Goal: Communication & Community: Answer question/provide support

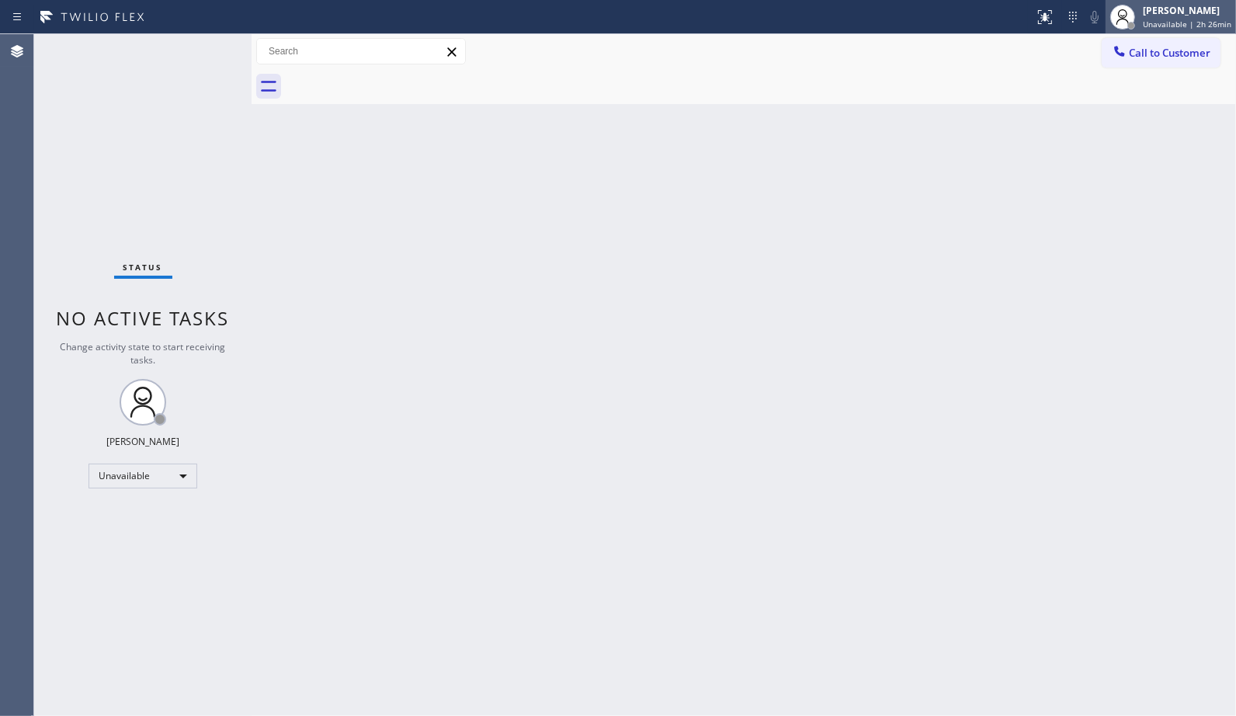
click at [1223, 24] on span "Unavailable | 2h 26min" at bounding box center [1187, 24] width 89 height 11
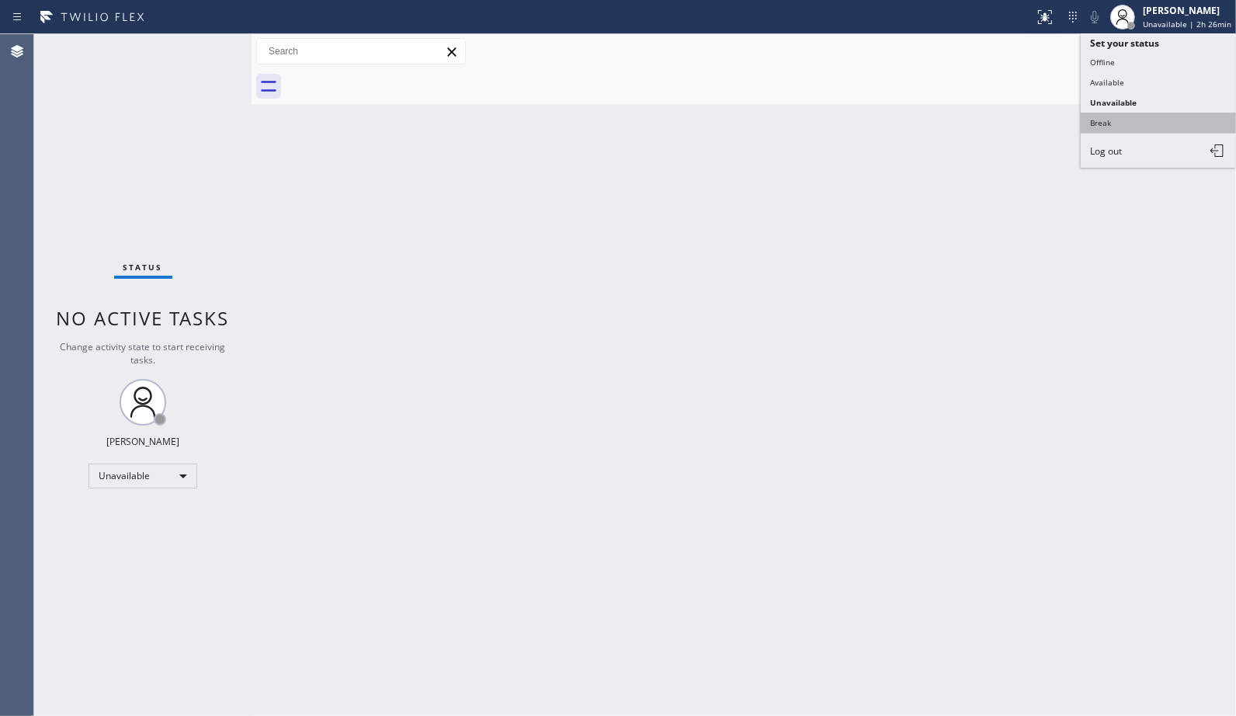
click at [1127, 113] on button "Break" at bounding box center [1158, 123] width 155 height 20
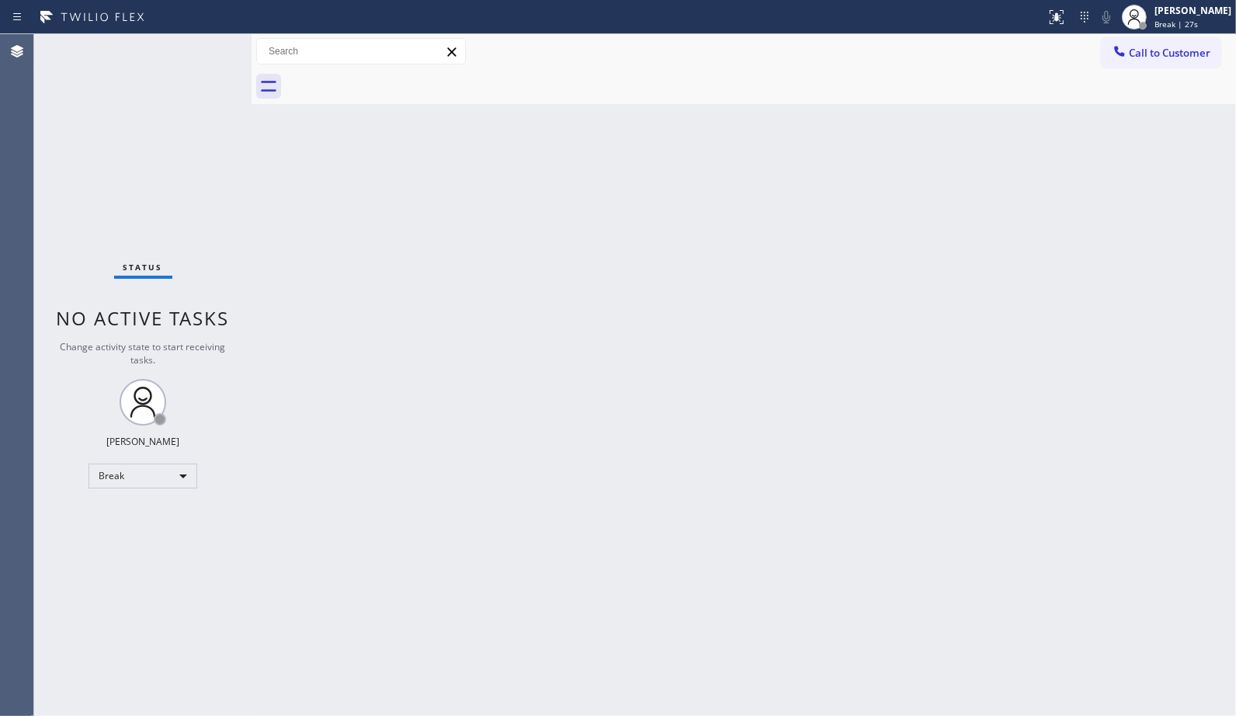
click at [823, 297] on div "Back to Dashboard Change Sender ID Customers Technicians Select a contact Outbo…" at bounding box center [744, 375] width 985 height 682
click at [1100, 228] on div "Back to Dashboard Change Sender ID Customers Technicians Select a contact Outbo…" at bounding box center [744, 375] width 985 height 682
drag, startPoint x: 1197, startPoint y: 27, endPoint x: 1181, endPoint y: 40, distance: 20.4
click at [1197, 27] on span "Break | 15:52" at bounding box center [1180, 24] width 51 height 11
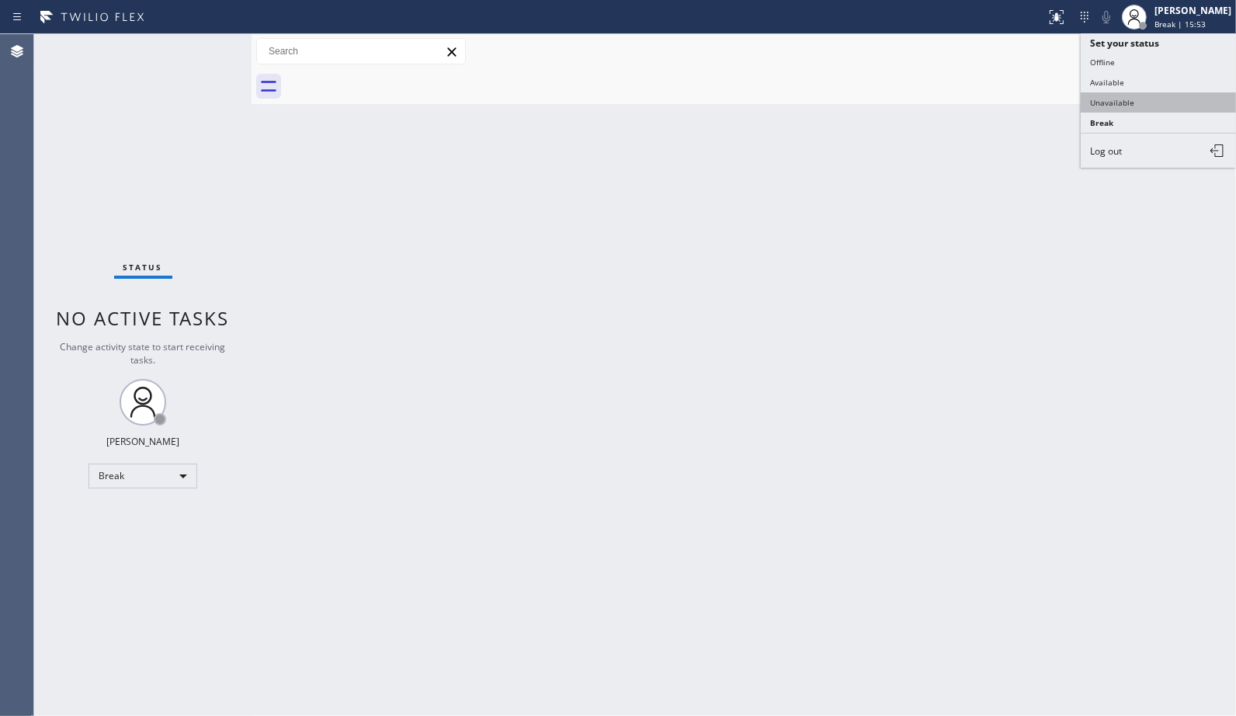
click at [1109, 109] on button "Unavailable" at bounding box center [1158, 102] width 155 height 20
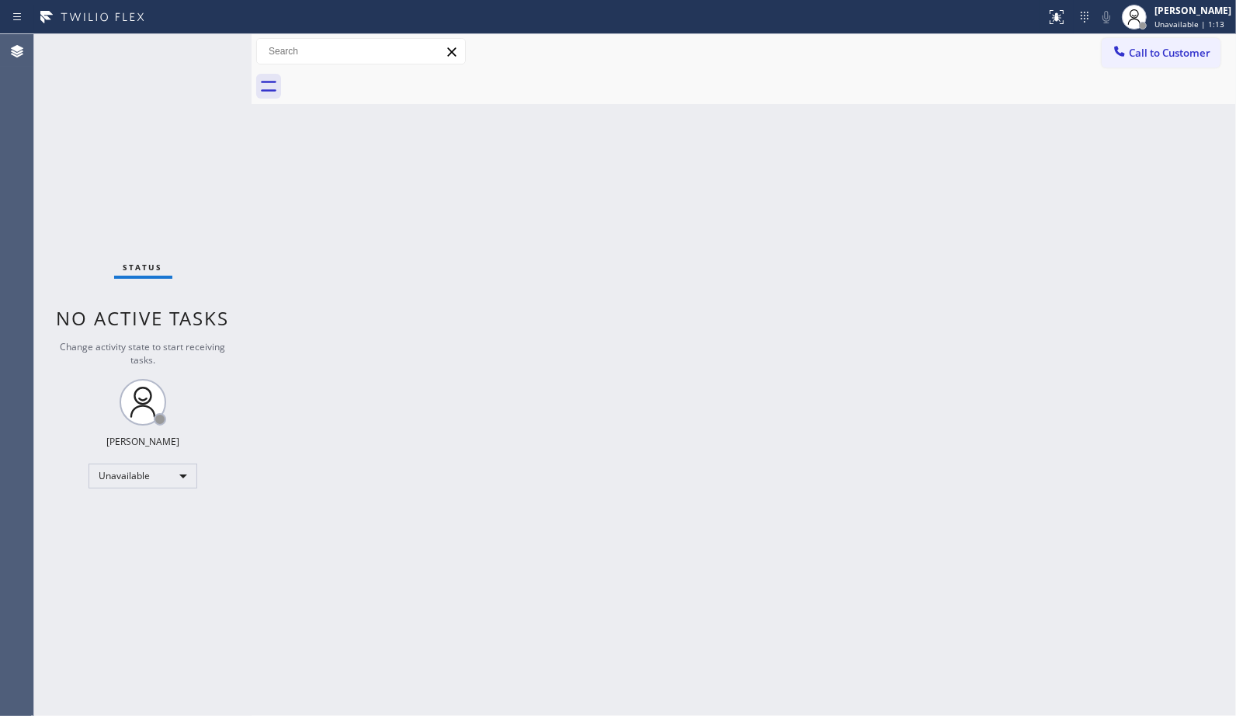
click at [700, 202] on div "Back to Dashboard Change Sender ID Customers Technicians Select a contact Outbo…" at bounding box center [744, 375] width 985 height 682
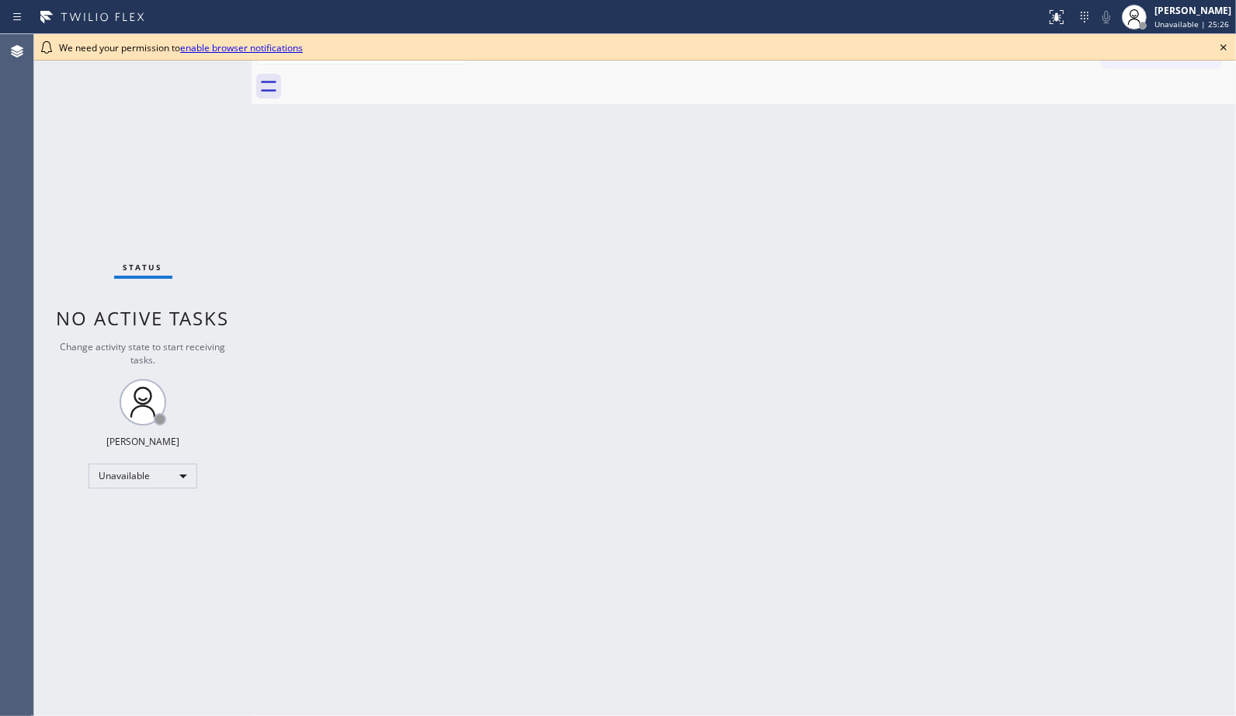
click at [1223, 45] on icon at bounding box center [1223, 47] width 19 height 19
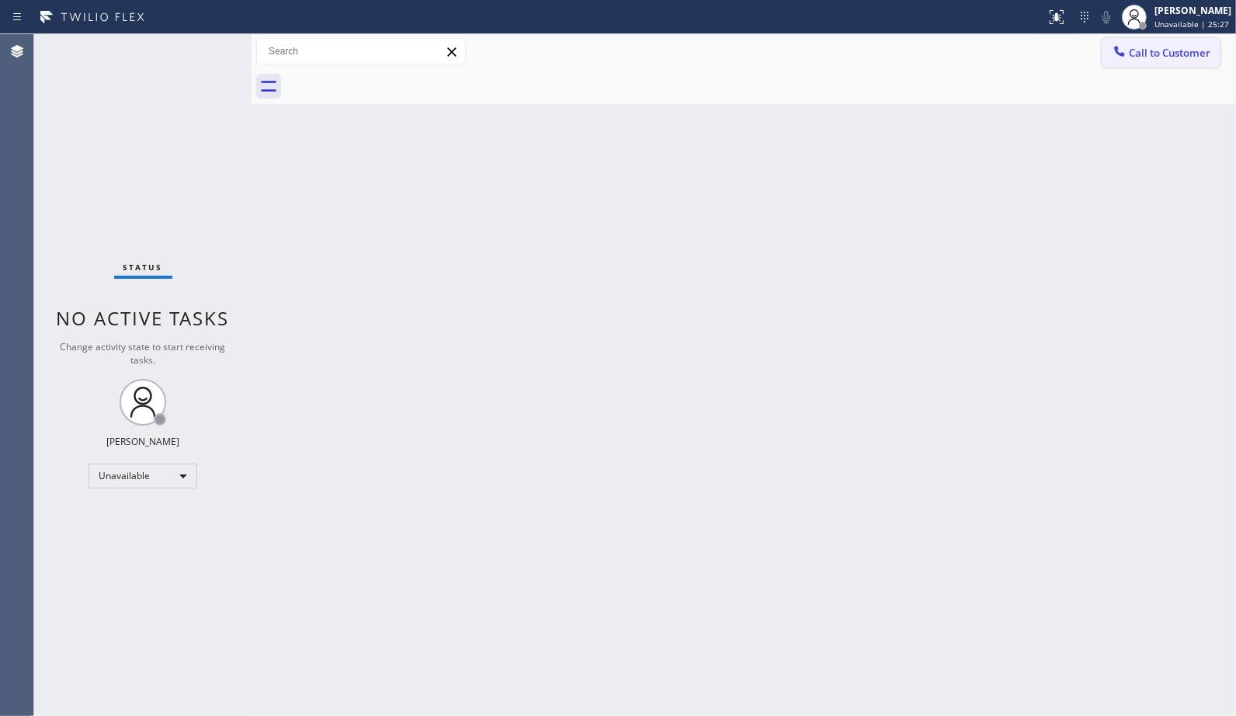
click at [1146, 54] on span "Call to Customer" at bounding box center [1170, 53] width 82 height 14
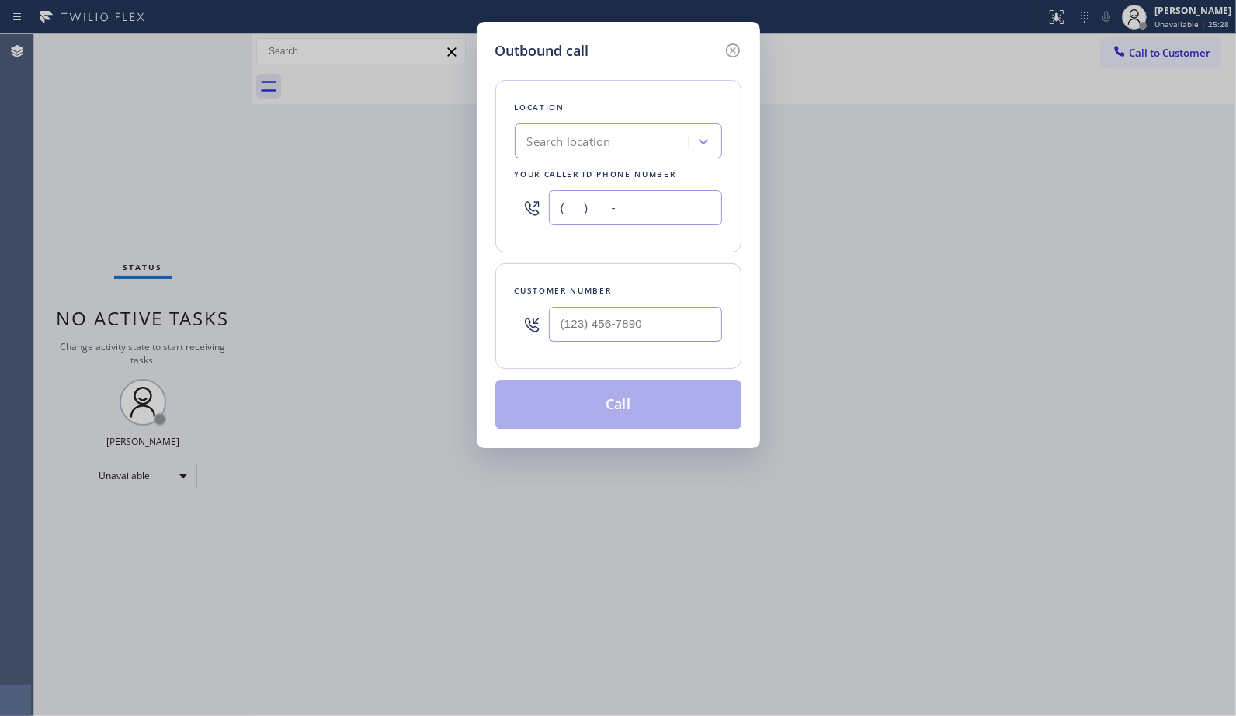
drag, startPoint x: 642, startPoint y: 212, endPoint x: 463, endPoint y: 71, distance: 228.4
click at [517, 162] on div "Location Search location Your caller id phone number (___) ___-____" at bounding box center [618, 166] width 246 height 172
paste input "855) 731-4952"
type input "[PHONE_NUMBER]"
drag, startPoint x: 663, startPoint y: 314, endPoint x: 397, endPoint y: 277, distance: 268.9
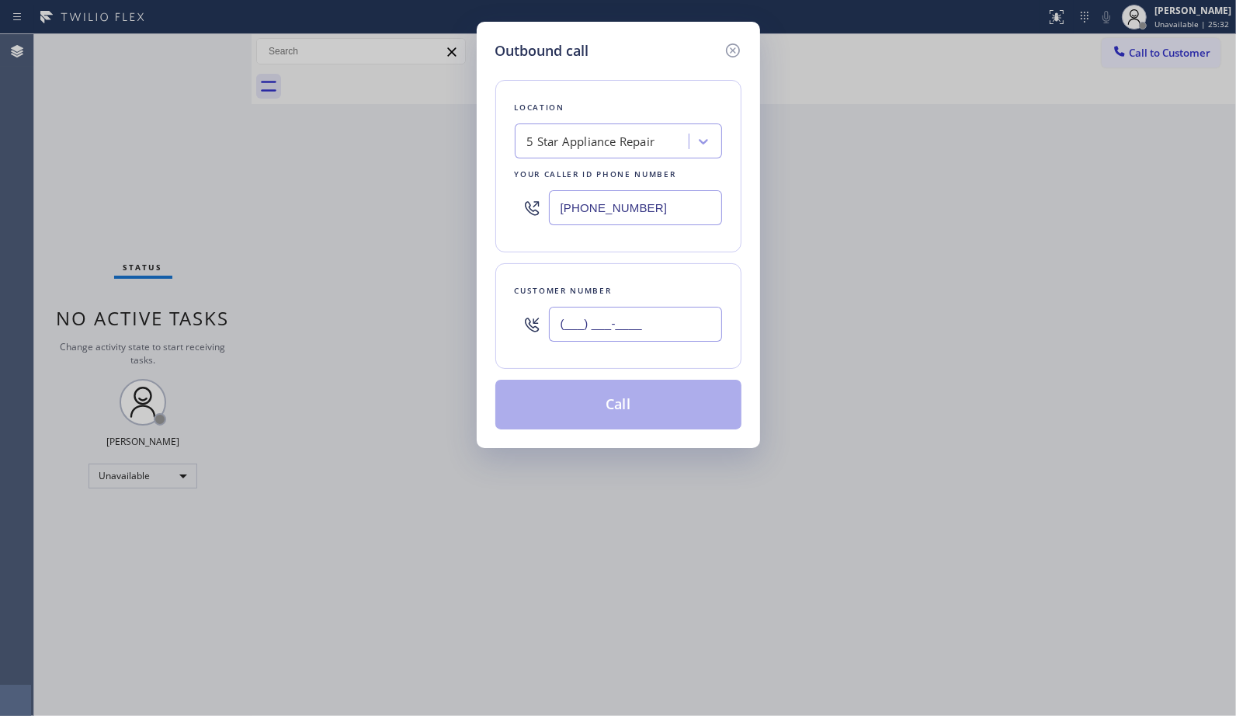
click at [399, 283] on div "Outbound call Location 5 Star Appliance Repair Your caller id phone number [PHO…" at bounding box center [618, 358] width 1236 height 716
paste input "305) 613-2161"
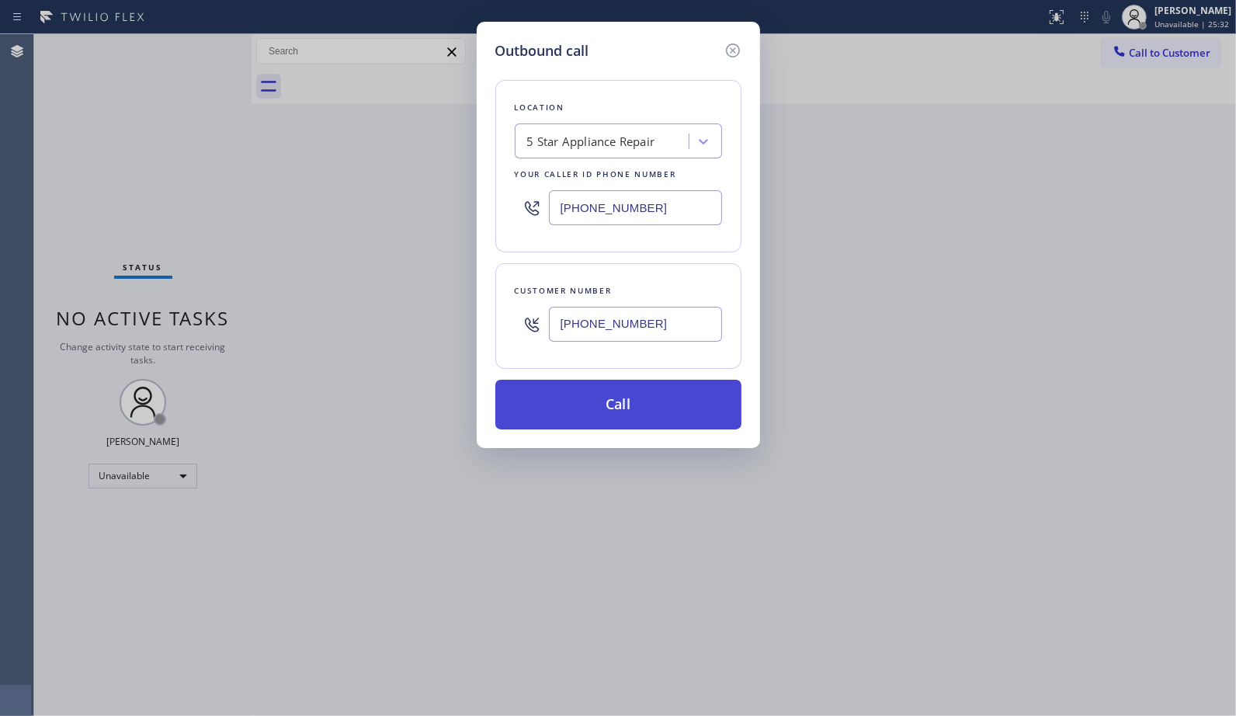
type input "[PHONE_NUMBER]"
click at [641, 415] on button "Call" at bounding box center [618, 405] width 246 height 50
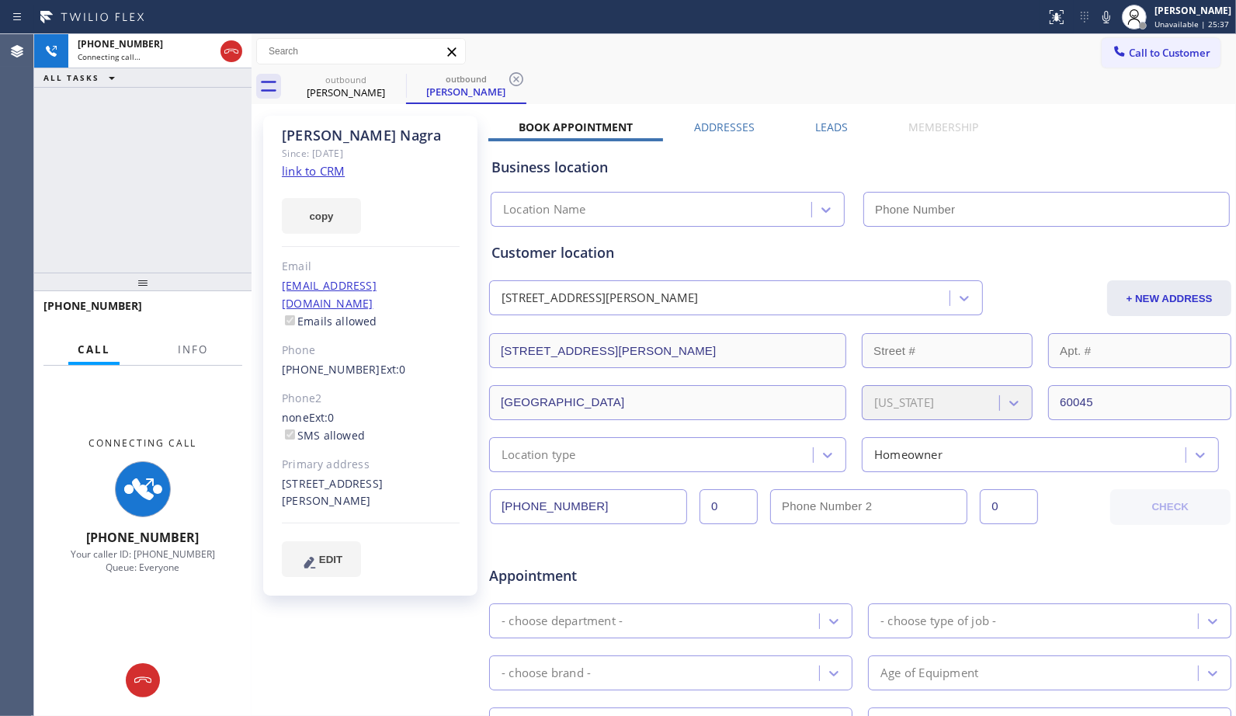
type input "(855) 731-4952"
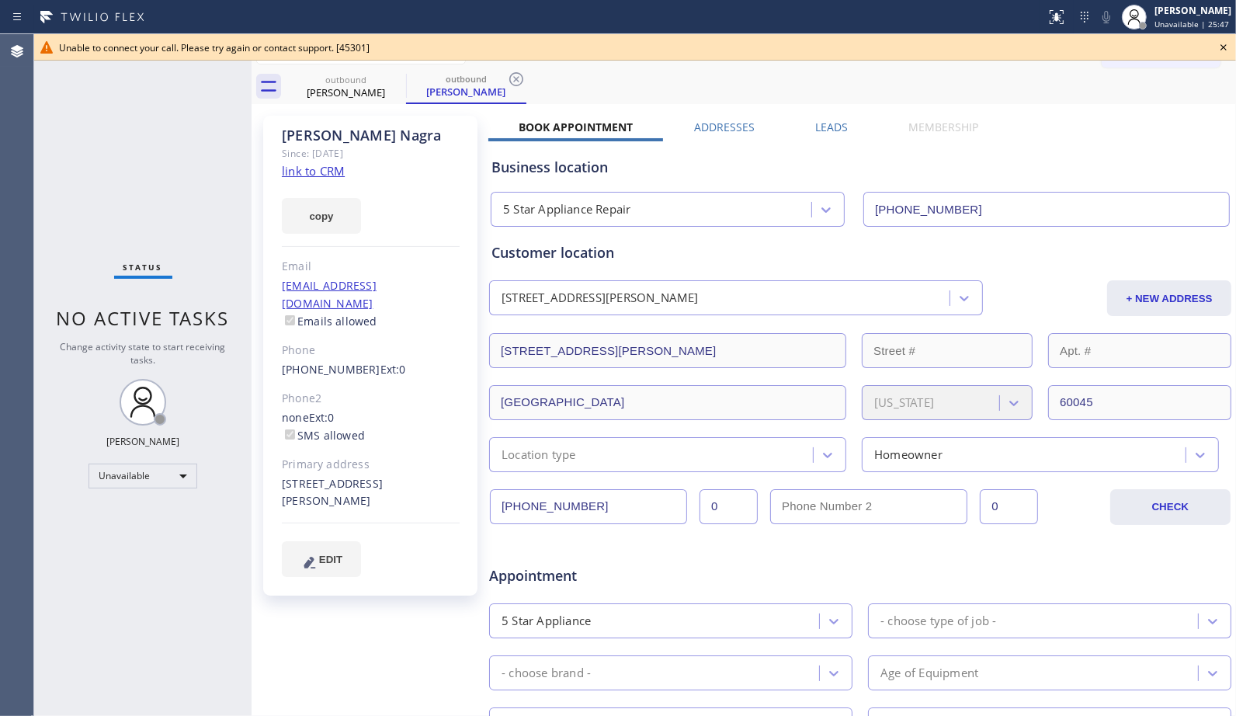
click at [516, 78] on icon at bounding box center [516, 79] width 14 height 14
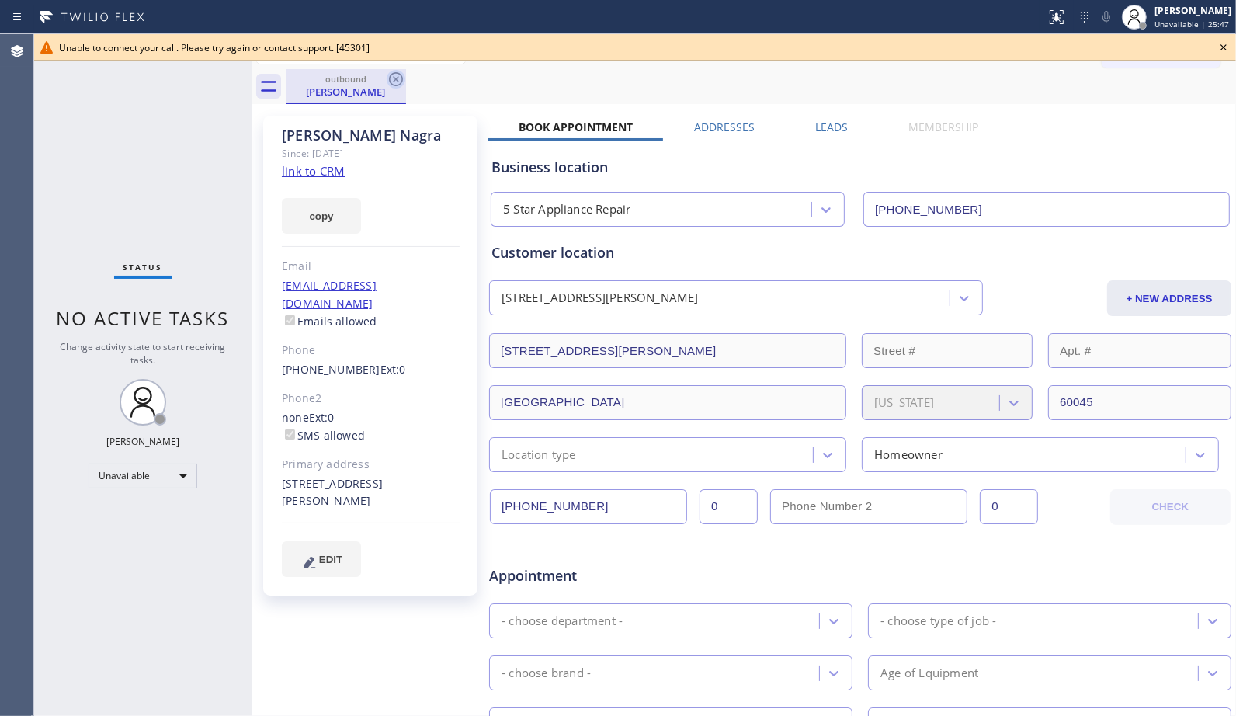
click at [391, 81] on icon at bounding box center [396, 79] width 19 height 19
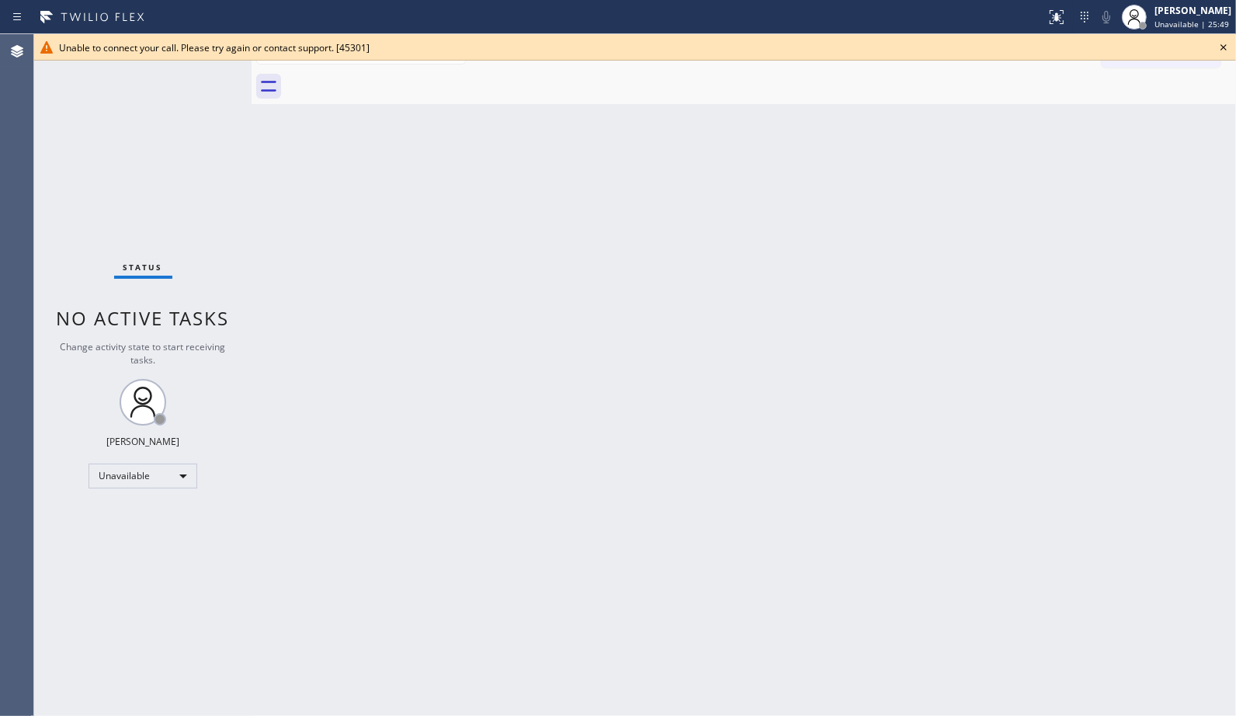
click at [1219, 42] on icon at bounding box center [1223, 47] width 19 height 19
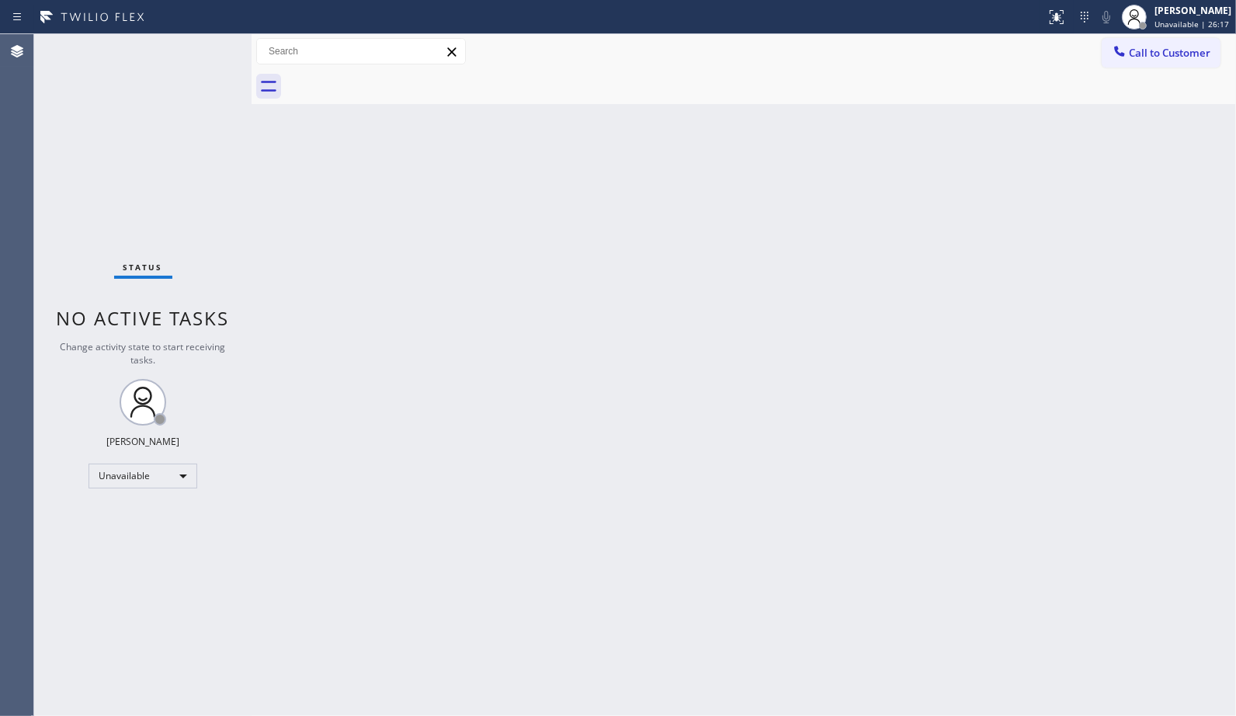
drag, startPoint x: 1159, startPoint y: 50, endPoint x: 850, endPoint y: 124, distance: 317.9
click at [1157, 50] on span "Call to Customer" at bounding box center [1170, 53] width 82 height 14
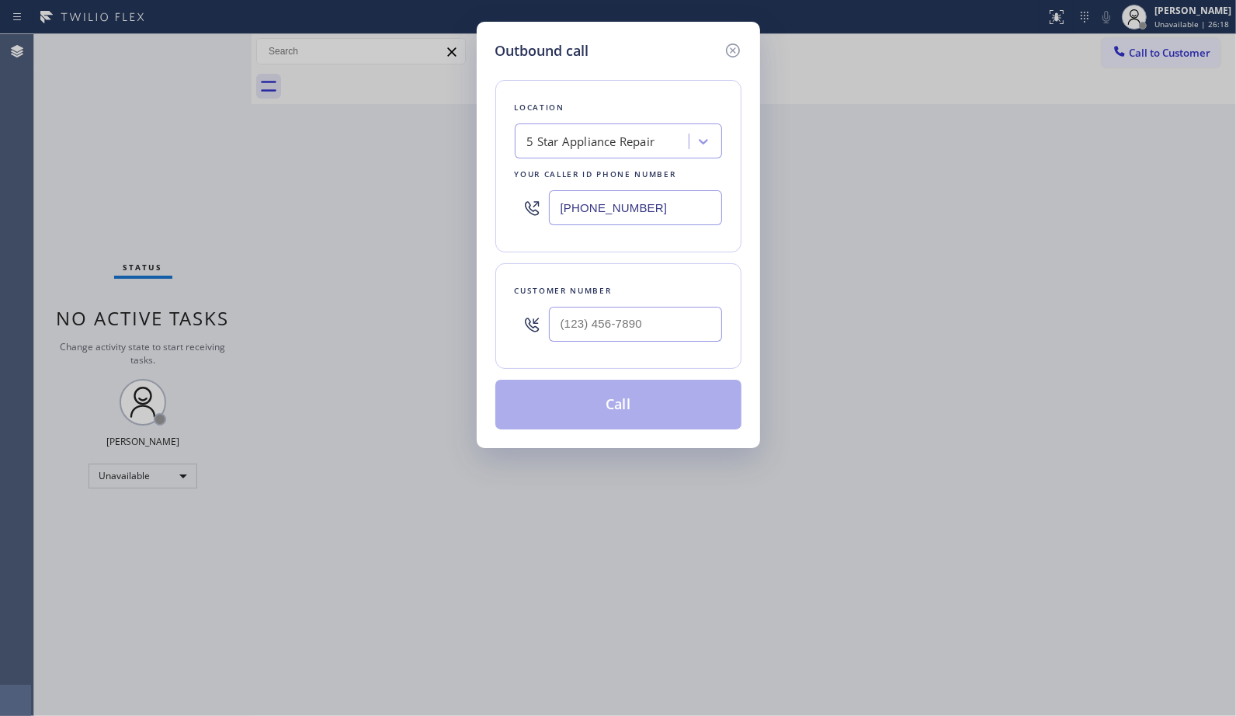
drag, startPoint x: 688, startPoint y: 206, endPoint x: 537, endPoint y: 210, distance: 151.5
click at [537, 210] on div "(855) 731-4952" at bounding box center [618, 207] width 207 height 50
paste input "305) 613-2161"
type input "(855) 731-4952"
drag, startPoint x: 686, startPoint y: 328, endPoint x: 422, endPoint y: 278, distance: 268.8
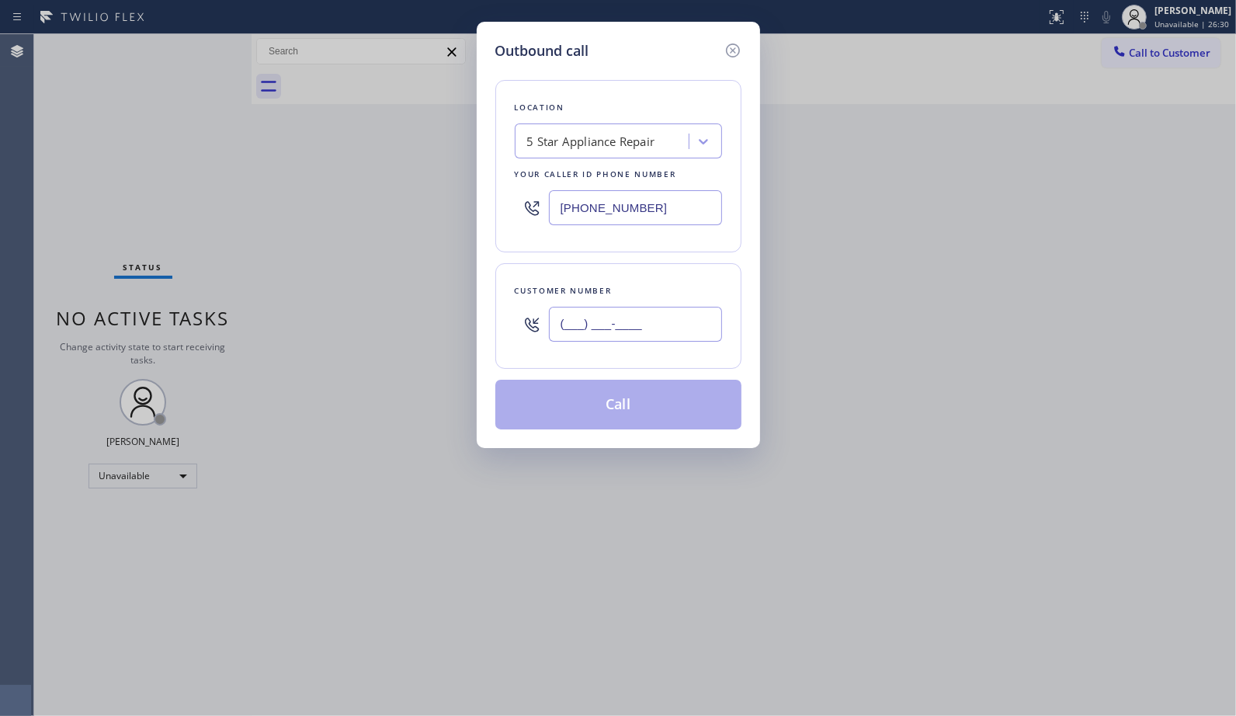
click at [446, 306] on div "Outbound call Location 5 Star Appliance Repair Your caller id phone number (855…" at bounding box center [618, 358] width 1236 height 716
paste input "305) 613-2161"
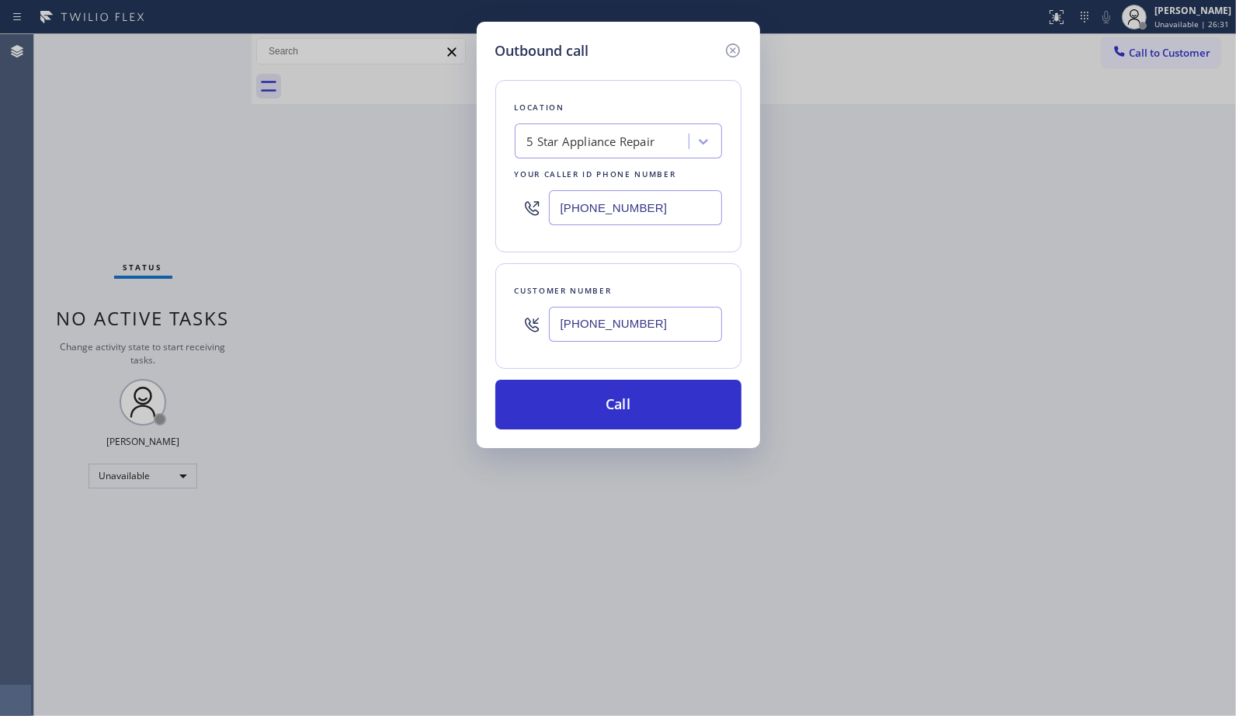
type input "(305) 613-2161"
drag, startPoint x: 707, startPoint y: 211, endPoint x: 464, endPoint y: 189, distance: 244.1
click at [467, 189] on div "Outbound call Location 5 Star Appliance Repair Your caller id phone number (855…" at bounding box center [618, 358] width 1236 height 716
paste input "312) 634-6488"
type input "(312) 634-6488"
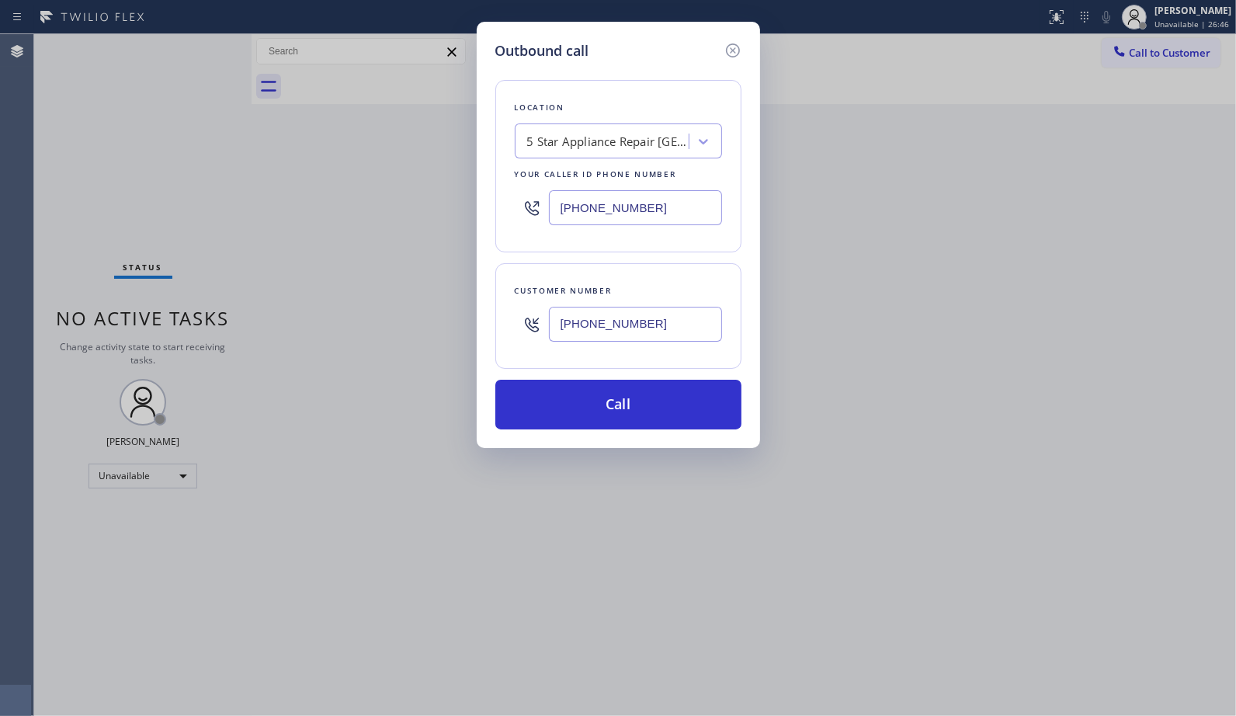
drag, startPoint x: 625, startPoint y: 326, endPoint x: 519, endPoint y: 321, distance: 106.5
click at [519, 321] on div "(305) 613-2161" at bounding box center [618, 324] width 207 height 50
click at [718, 189] on div "(312) 634-6488" at bounding box center [618, 207] width 207 height 50
drag, startPoint x: 632, startPoint y: 412, endPoint x: 632, endPoint y: 344, distance: 67.6
click at [632, 409] on button "Call" at bounding box center [618, 405] width 246 height 50
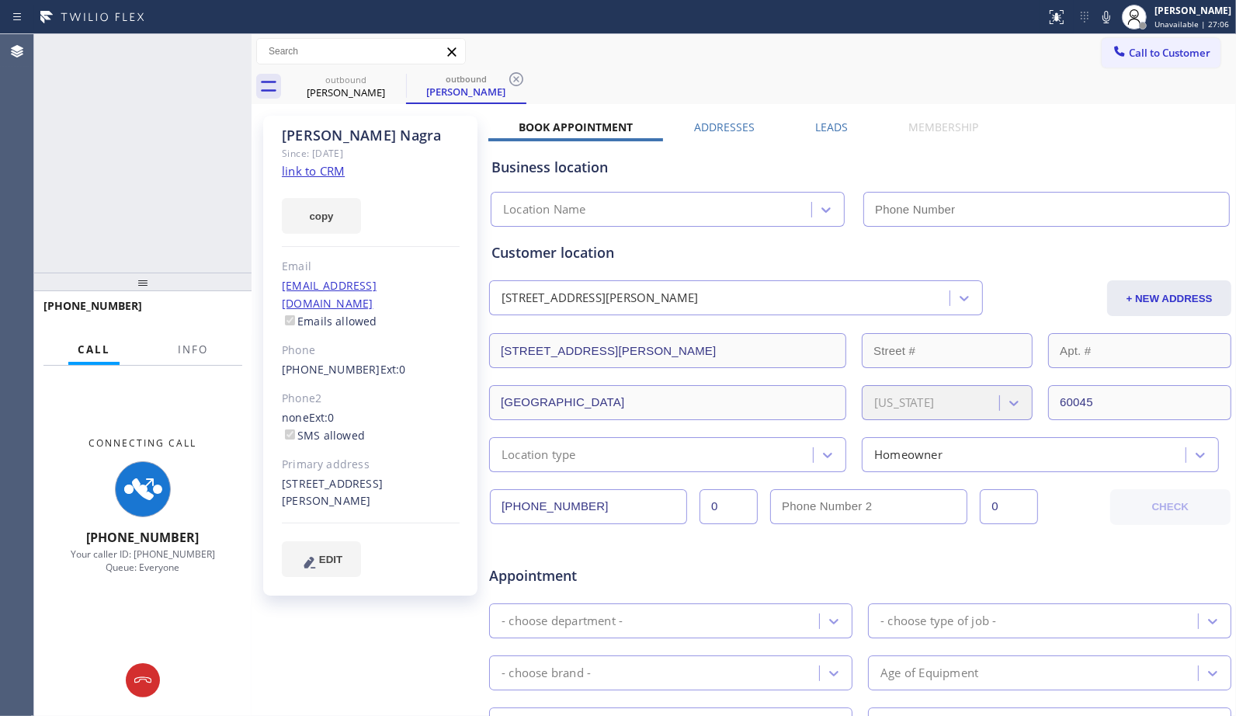
type input "(312) 634-6488"
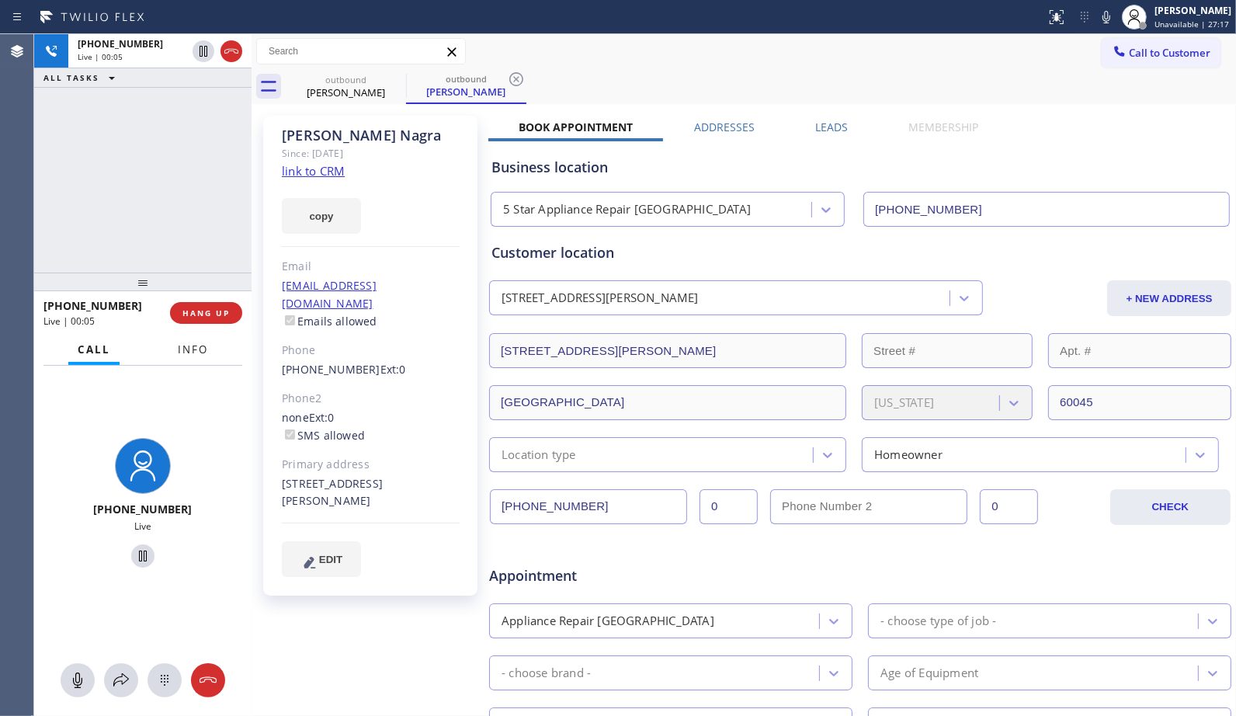
click at [214, 346] on button "Info" at bounding box center [193, 350] width 49 height 30
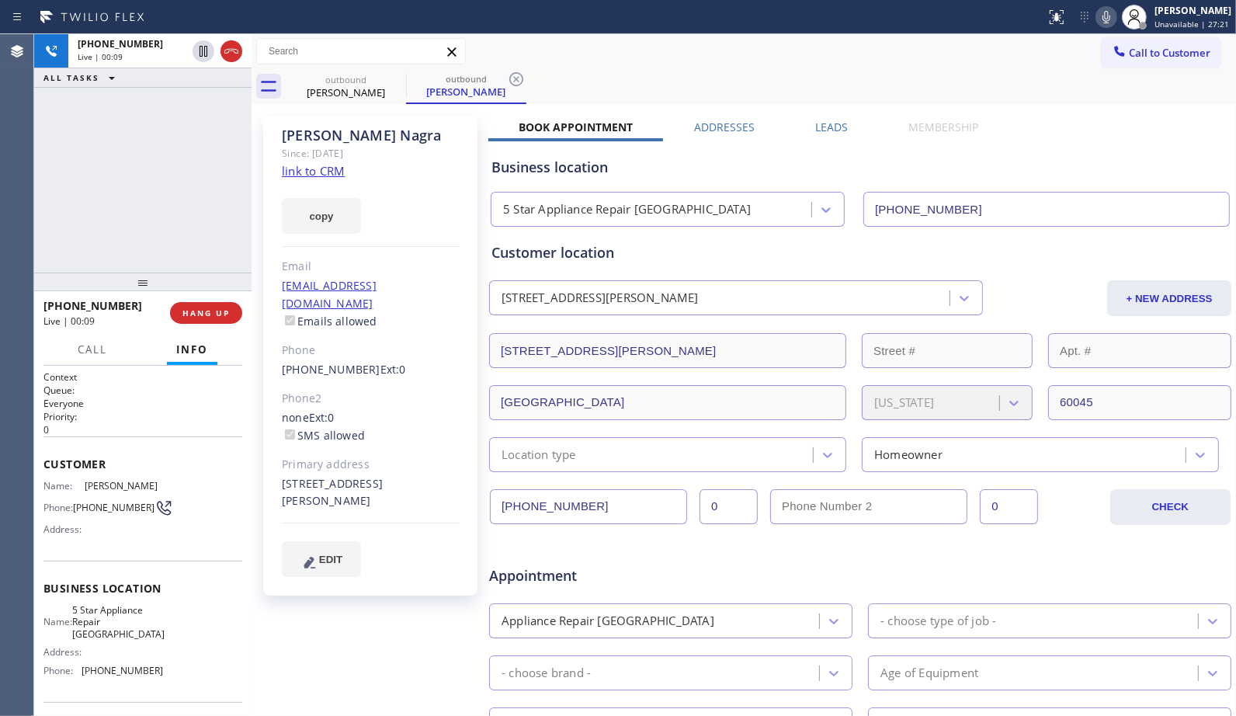
click at [1111, 20] on icon at bounding box center [1106, 17] width 19 height 19
click at [513, 75] on icon at bounding box center [516, 79] width 19 height 19
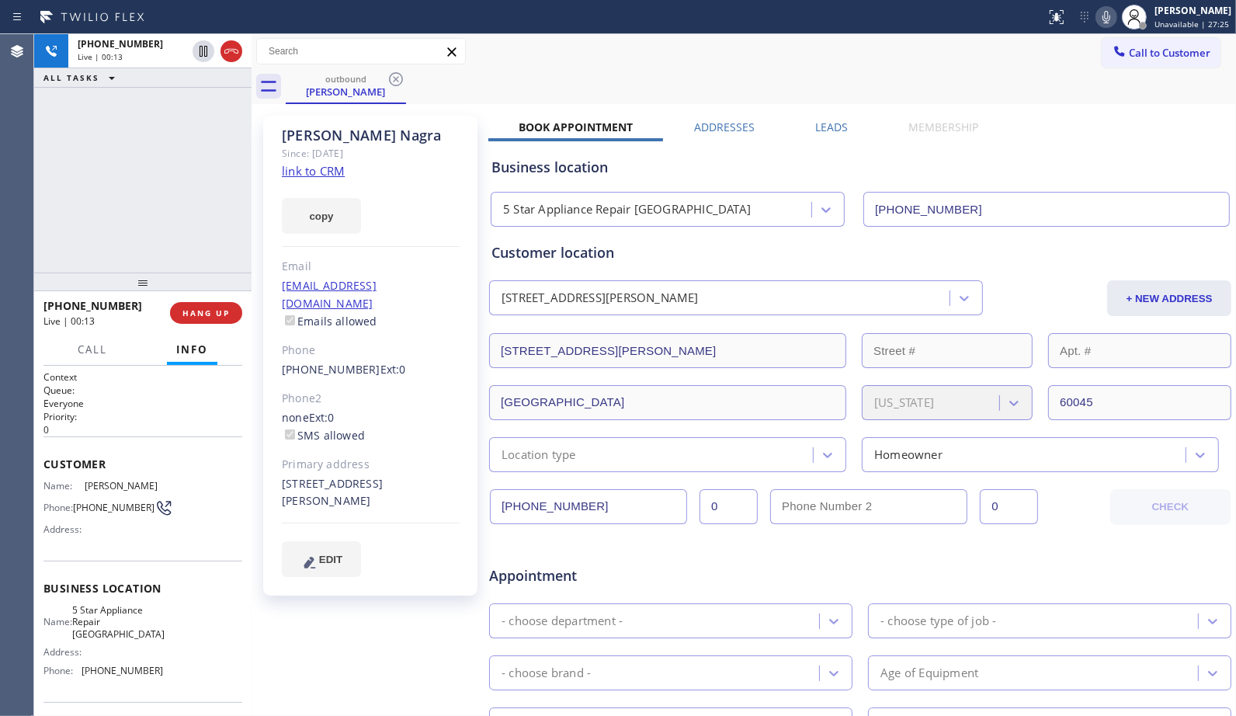
click at [1103, 20] on div at bounding box center [1107, 17] width 22 height 19
click at [1105, 19] on icon at bounding box center [1106, 17] width 19 height 19
click at [1116, 24] on icon at bounding box center [1106, 17] width 19 height 19
click at [219, 316] on span "HANG UP" at bounding box center [205, 313] width 47 height 11
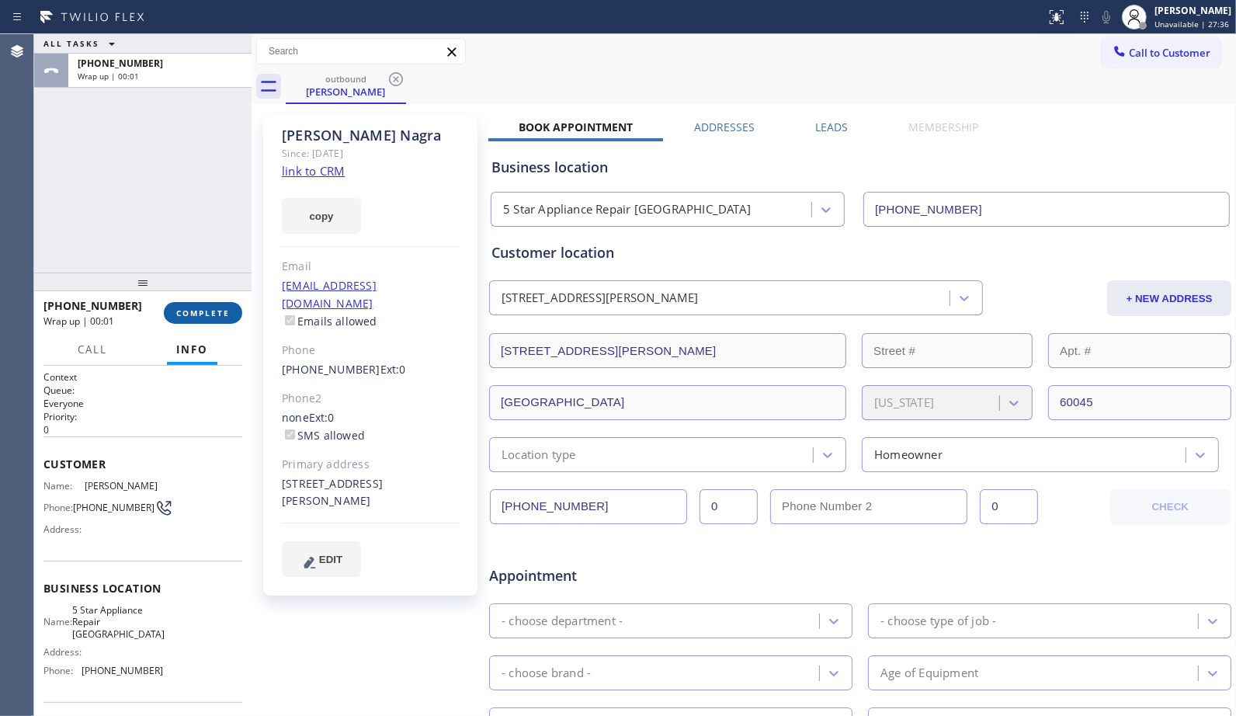
click at [202, 319] on button "COMPLETE" at bounding box center [203, 313] width 78 height 22
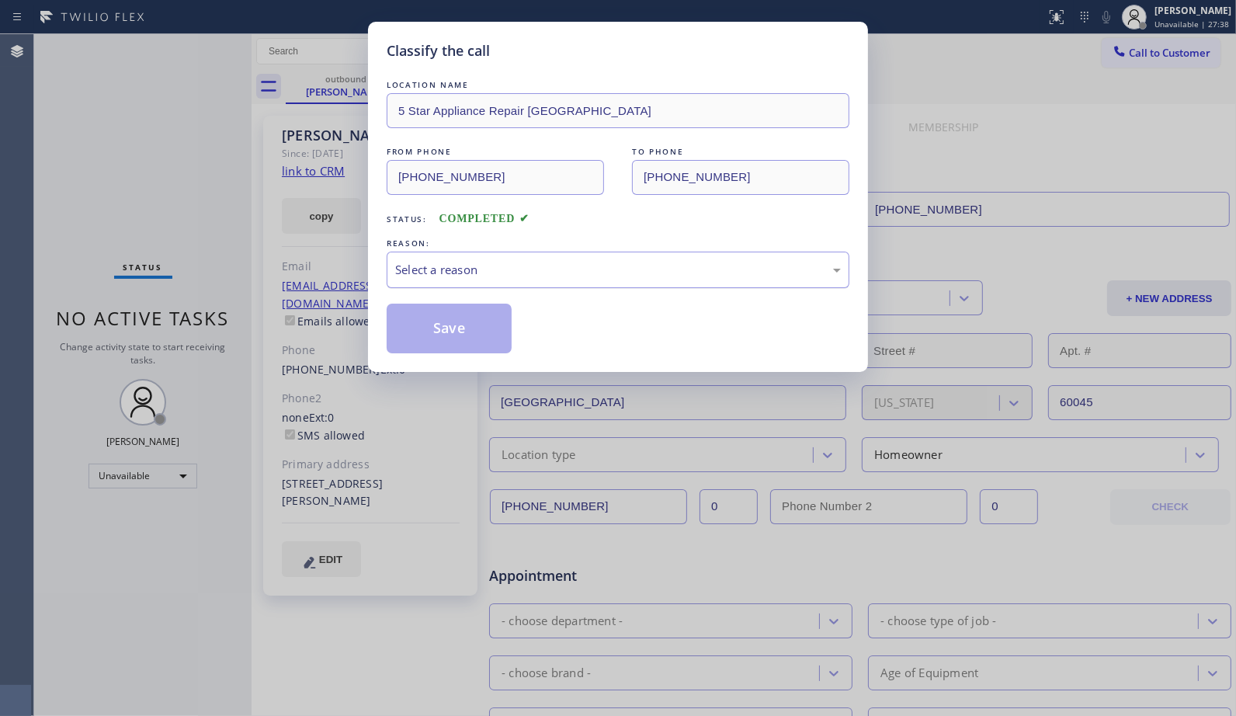
click at [611, 266] on div "Select a reason" at bounding box center [618, 270] width 446 height 18
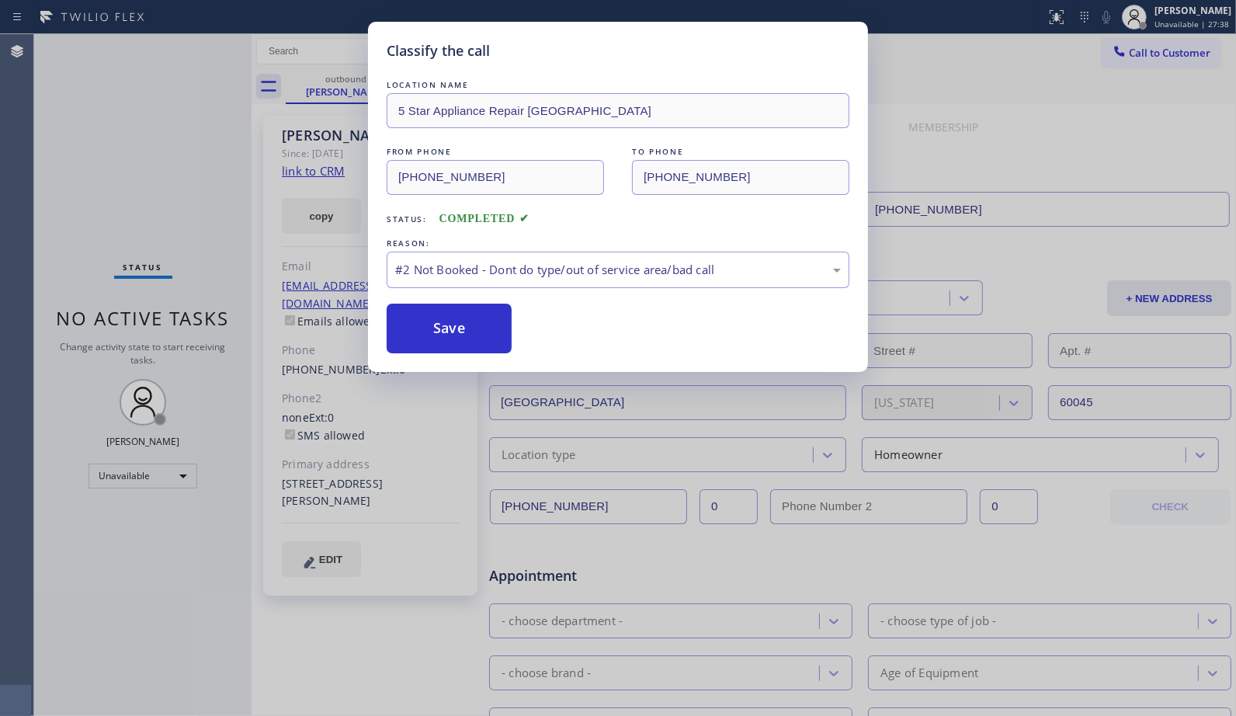
click at [468, 335] on button "Save" at bounding box center [449, 329] width 125 height 50
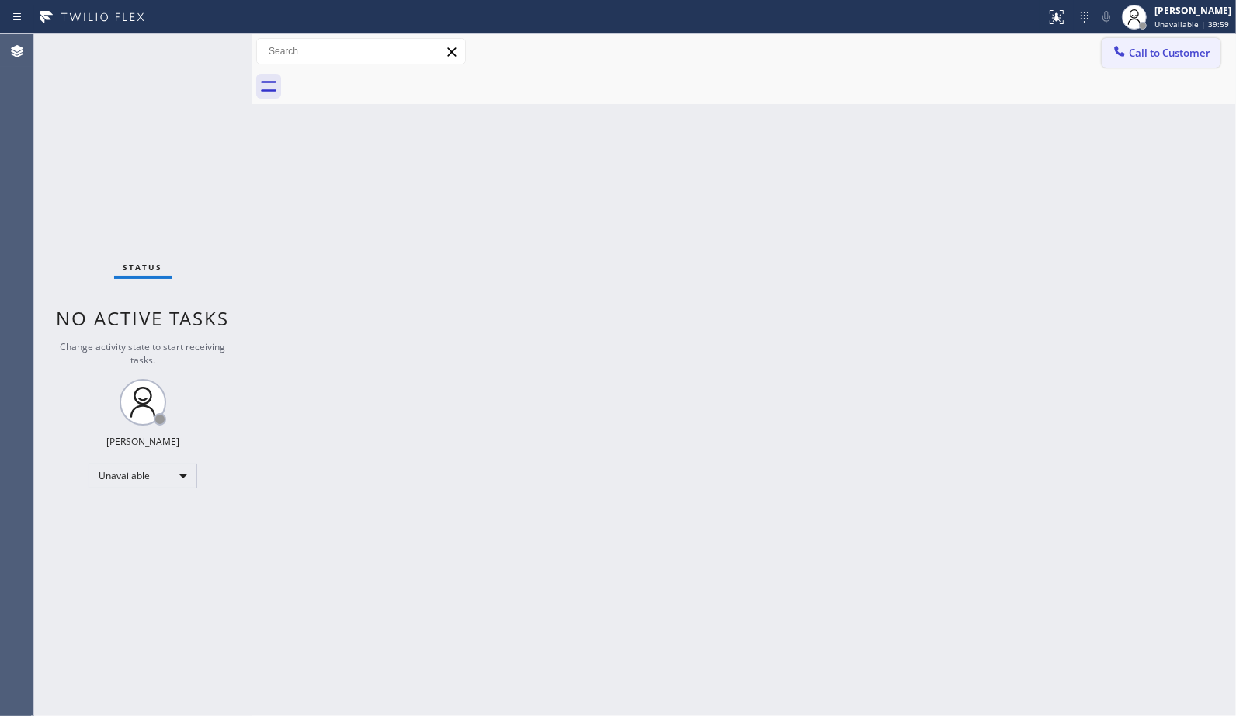
click at [1159, 57] on span "Call to Customer" at bounding box center [1170, 53] width 82 height 14
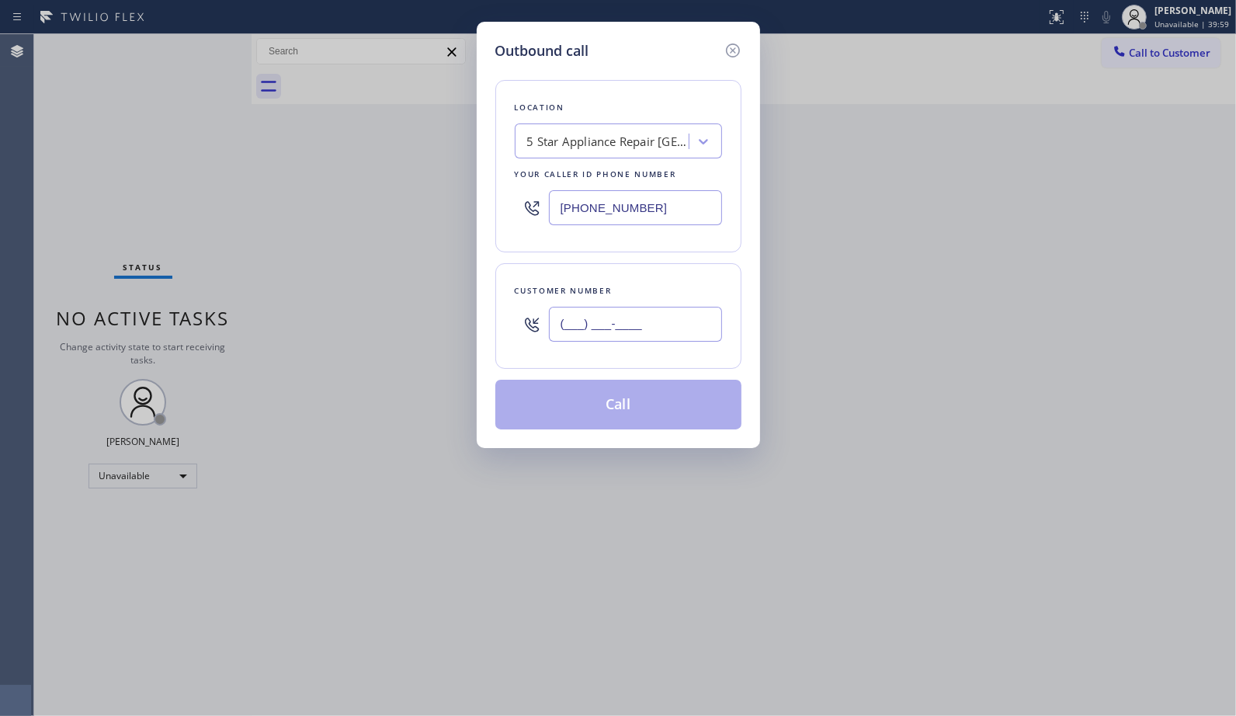
drag, startPoint x: 643, startPoint y: 324, endPoint x: 590, endPoint y: 330, distance: 53.2
click at [590, 330] on input "(___) ___-____" at bounding box center [635, 324] width 173 height 35
drag, startPoint x: 679, startPoint y: 328, endPoint x: 406, endPoint y: 173, distance: 314.4
click at [502, 323] on div "Customer number (___) ___-____" at bounding box center [618, 316] width 246 height 106
paste input "310) 720-5393"
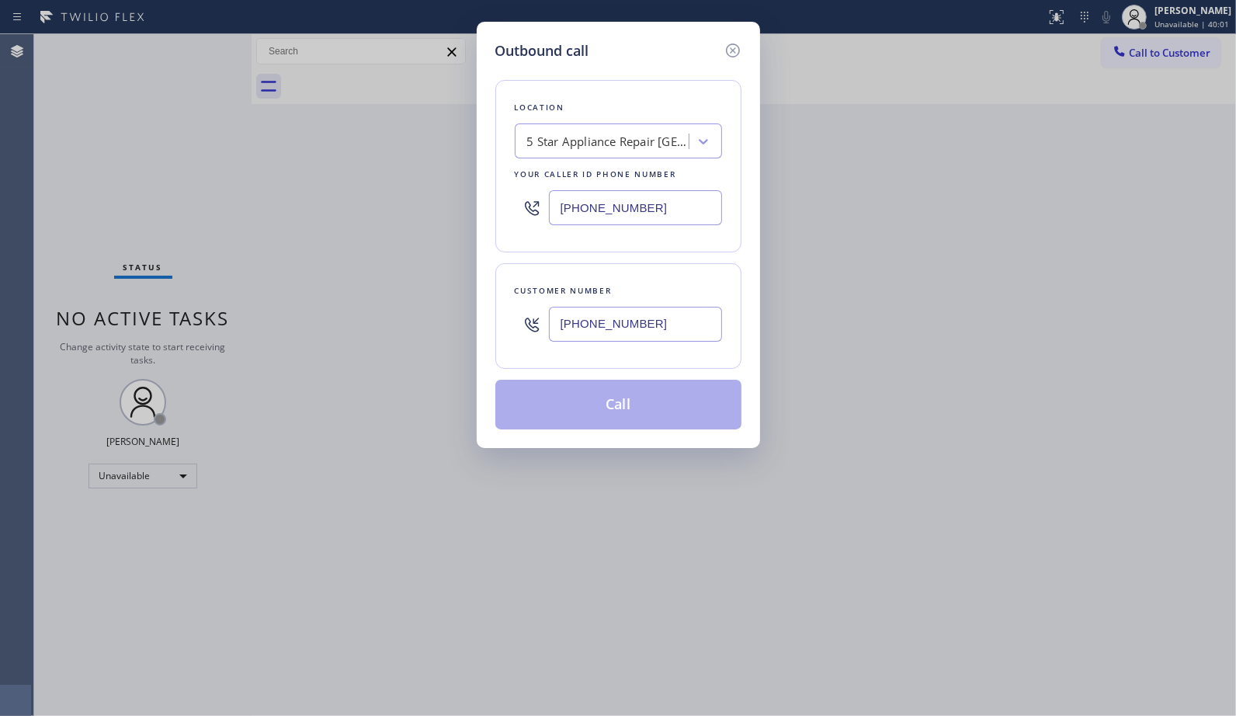
type input "(310) 720-5393"
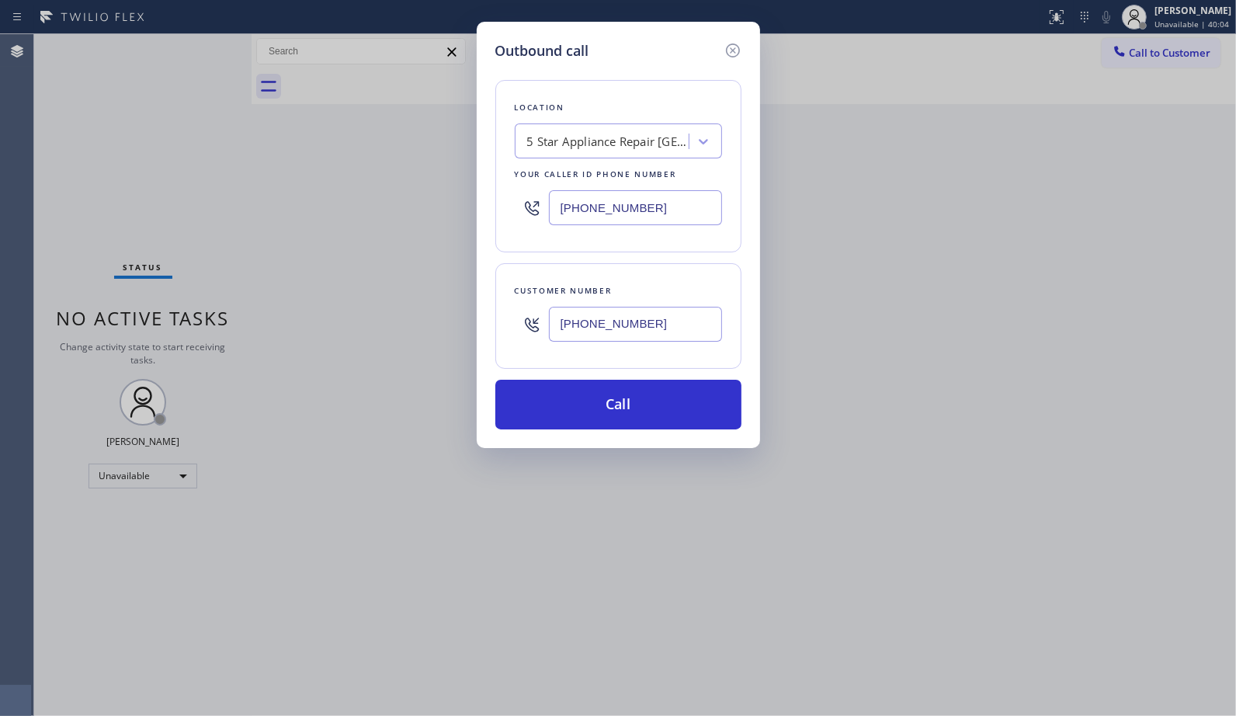
drag, startPoint x: 537, startPoint y: 208, endPoint x: 459, endPoint y: 148, distance: 98.5
click at [477, 207] on div "Outbound call Location 5 Star Appliance Repair Chicago Your caller id phone num…" at bounding box center [618, 235] width 283 height 426
paste input "818) 798-3325"
type input "(818) 798-3325"
click at [650, 413] on button "Call" at bounding box center [618, 405] width 246 height 50
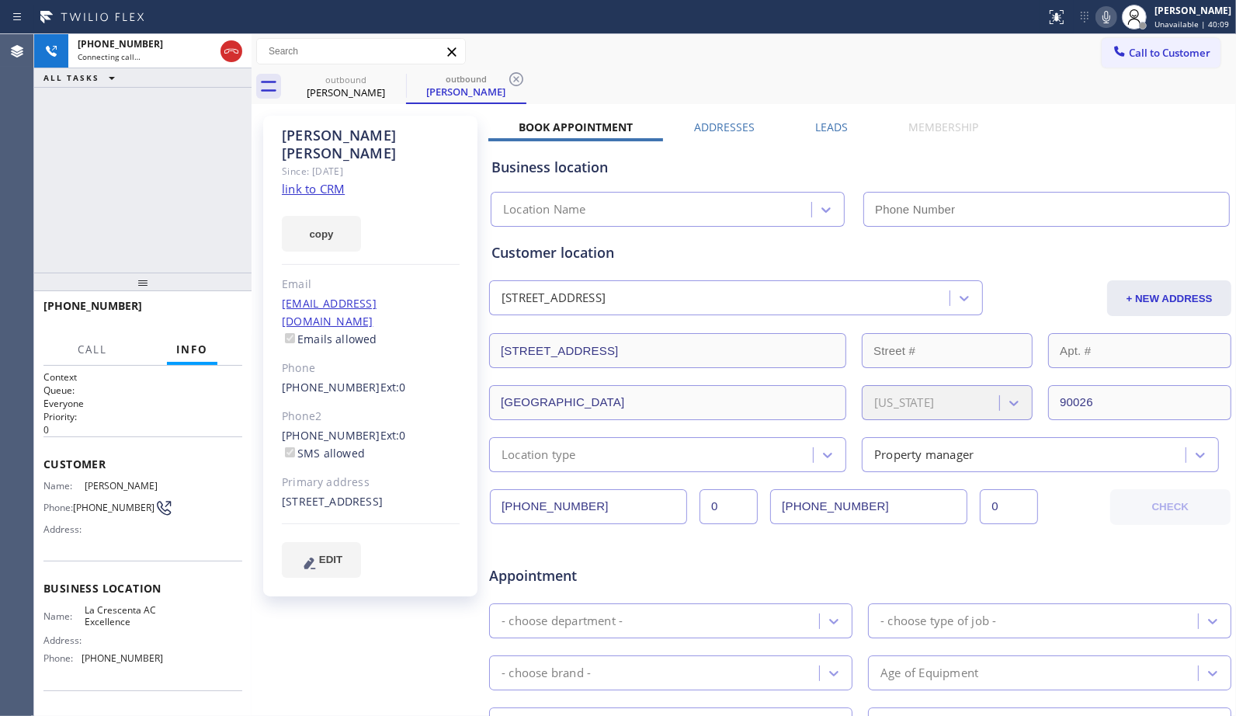
type input "(818) 798-3325"
drag, startPoint x: 518, startPoint y: 79, endPoint x: 526, endPoint y: 0, distance: 79.6
click at [518, 79] on icon at bounding box center [516, 79] width 19 height 19
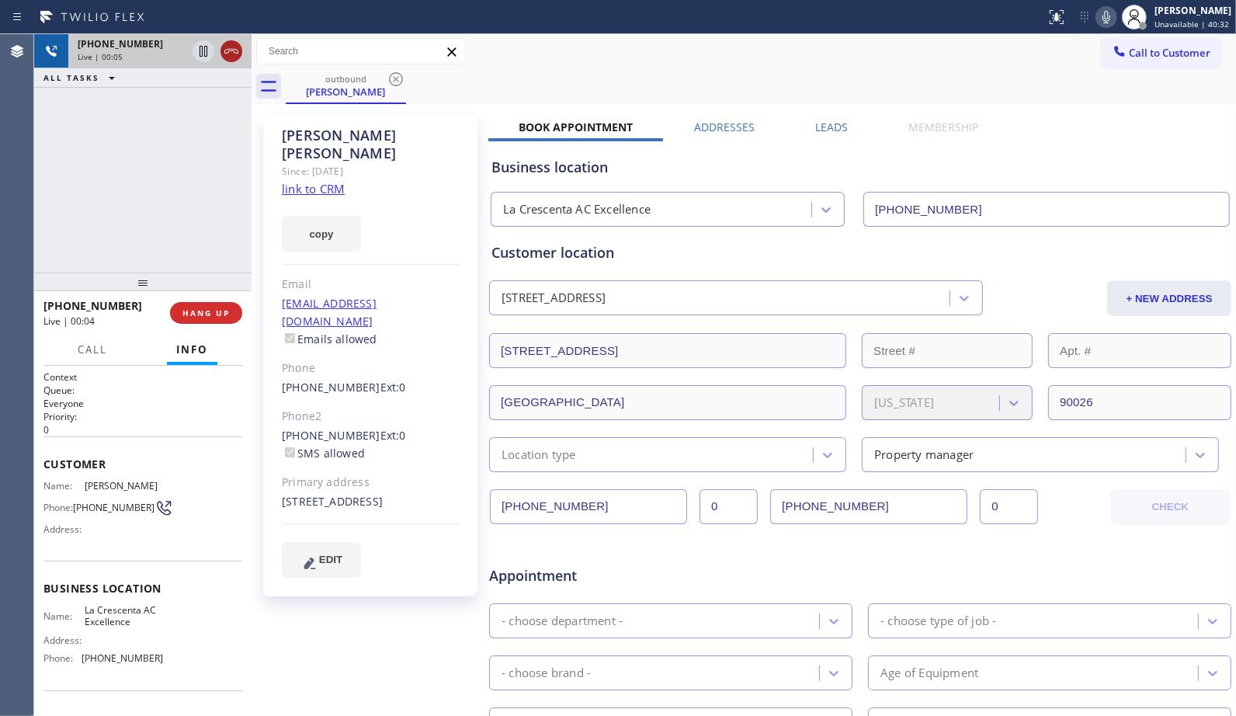
click at [234, 50] on icon at bounding box center [231, 51] width 19 height 19
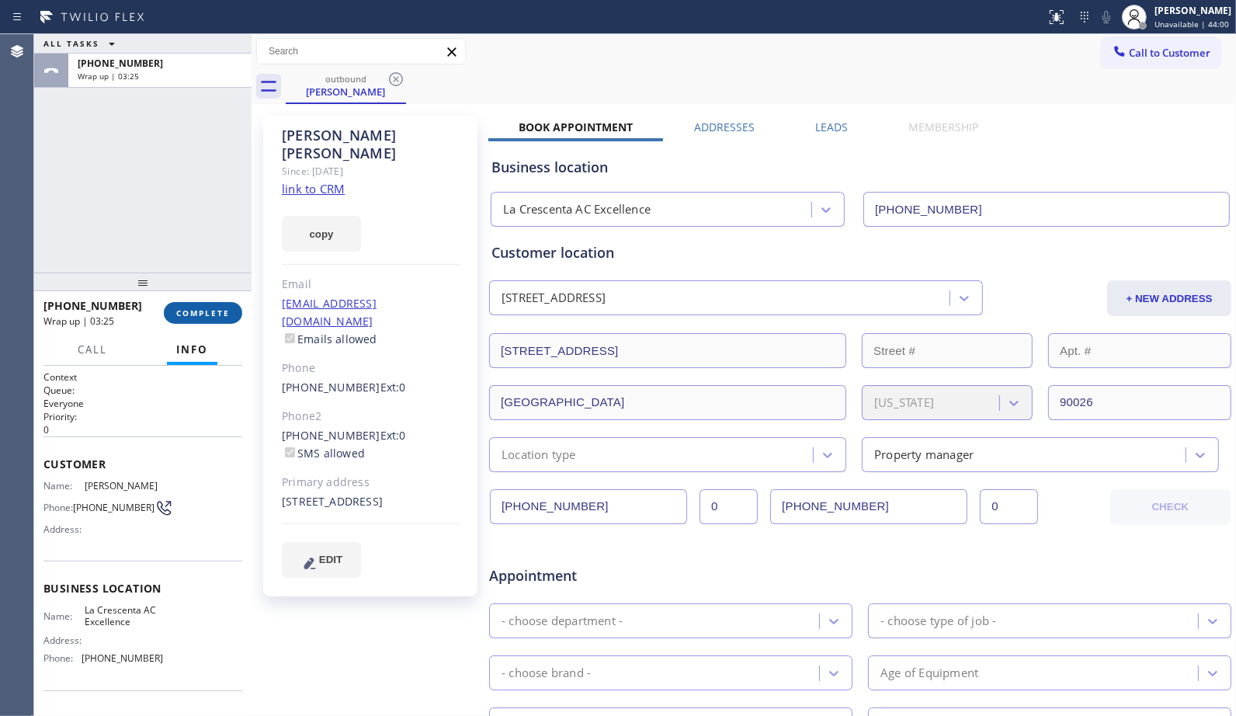
click at [215, 305] on button "COMPLETE" at bounding box center [203, 313] width 78 height 22
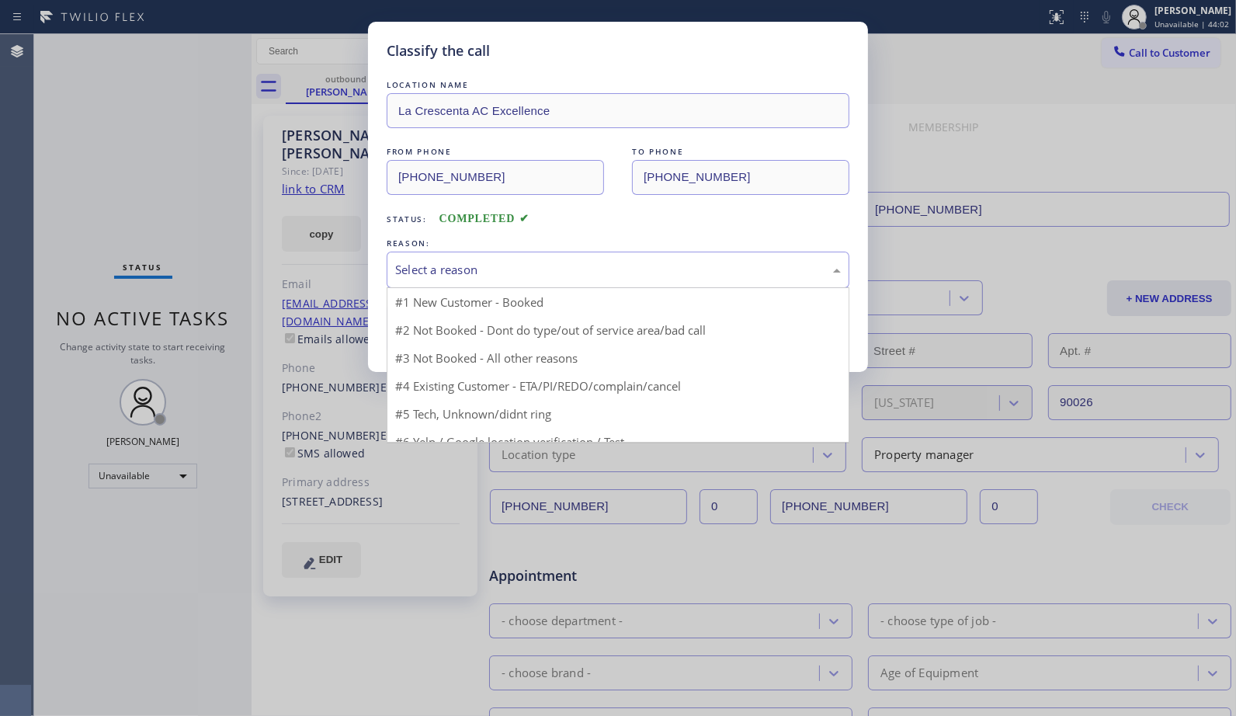
drag, startPoint x: 637, startPoint y: 272, endPoint x: 625, endPoint y: 276, distance: 12.5
click at [627, 276] on div "Select a reason" at bounding box center [618, 270] width 446 height 18
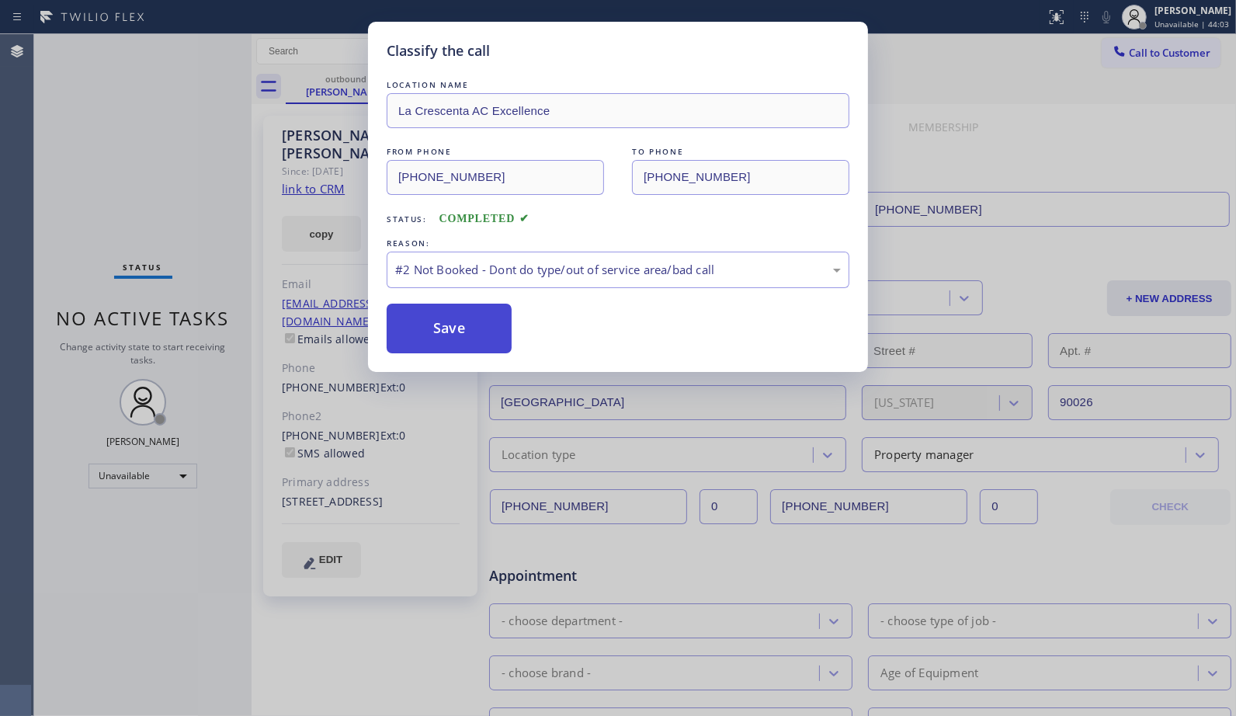
click at [464, 329] on button "Save" at bounding box center [449, 329] width 125 height 50
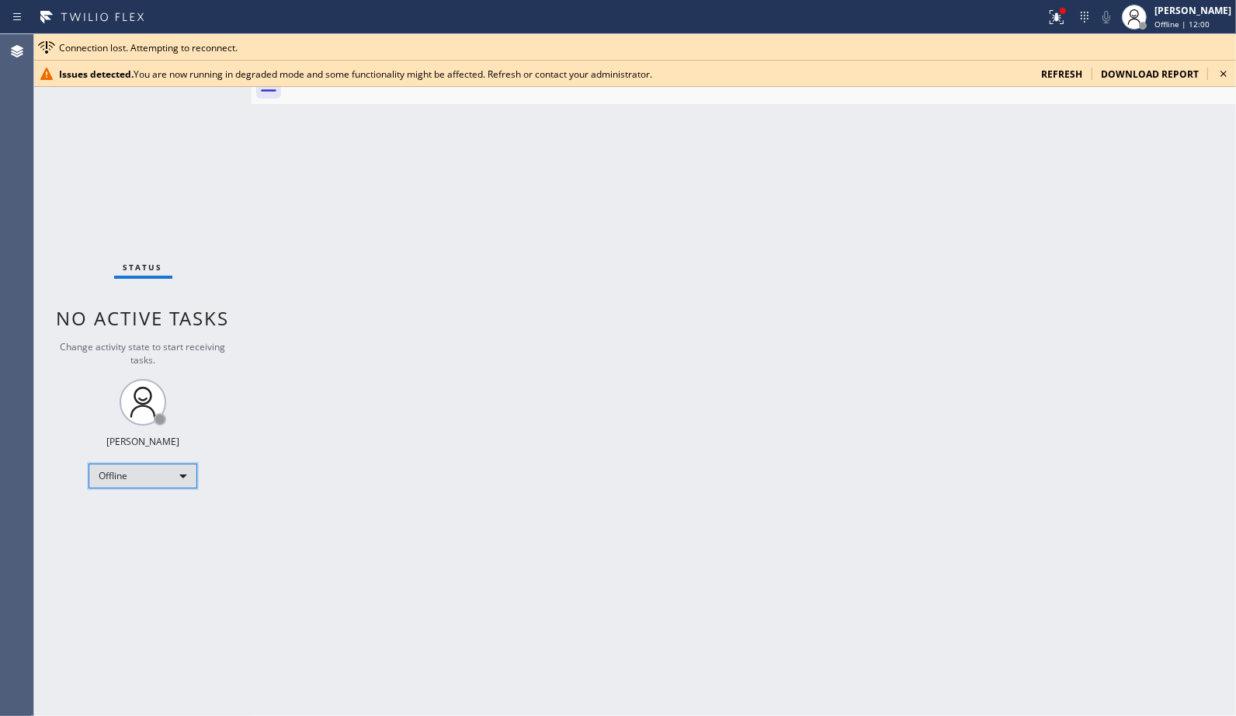
click at [187, 475] on div "Offline" at bounding box center [143, 476] width 109 height 25
click at [141, 526] on li "Unavailable" at bounding box center [142, 535] width 106 height 19
click at [811, 278] on div "Back to Dashboard Change Sender ID Customers Technicians Select a contact Outbo…" at bounding box center [744, 375] width 985 height 682
click at [1220, 70] on icon at bounding box center [1223, 73] width 19 height 19
click at [1228, 74] on icon at bounding box center [1223, 73] width 19 height 19
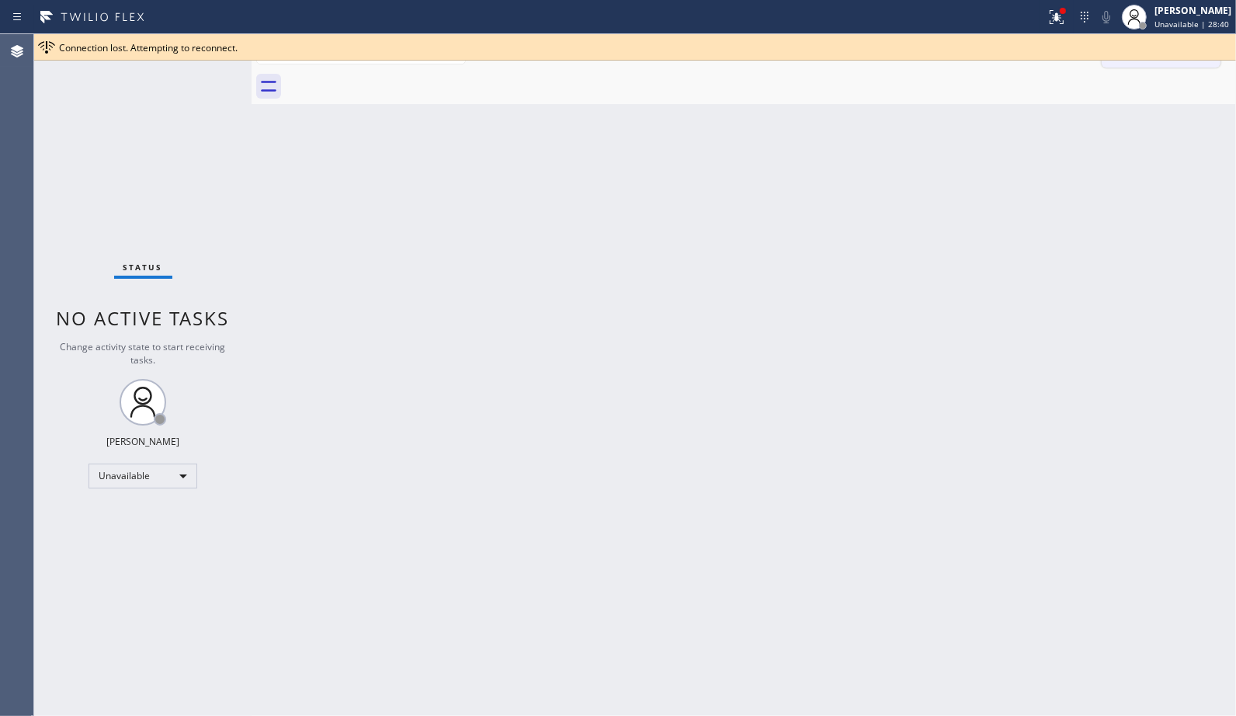
click at [1139, 64] on button "Call to Customer" at bounding box center [1161, 53] width 119 height 30
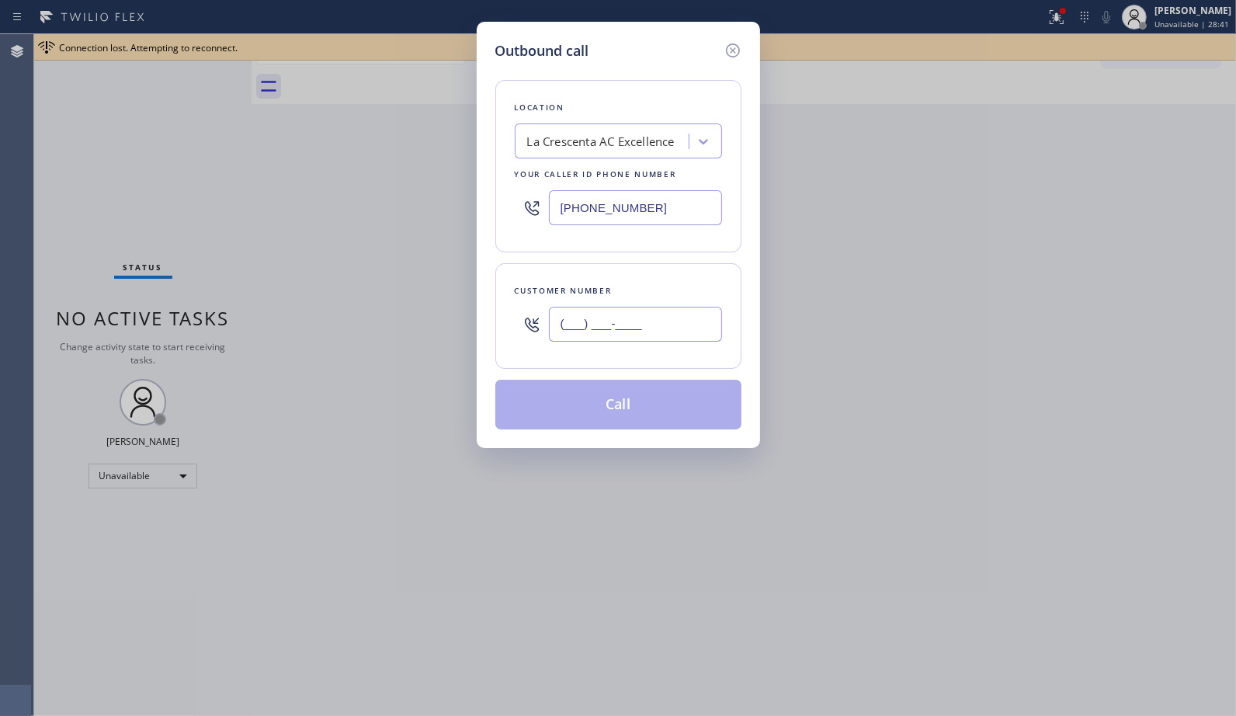
drag, startPoint x: 622, startPoint y: 317, endPoint x: 453, endPoint y: 262, distance: 177.8
click at [453, 262] on div "Outbound call Location La Crescenta AC Excellence Your caller id phone number (…" at bounding box center [618, 358] width 1236 height 716
paste input "917) 359-4673"
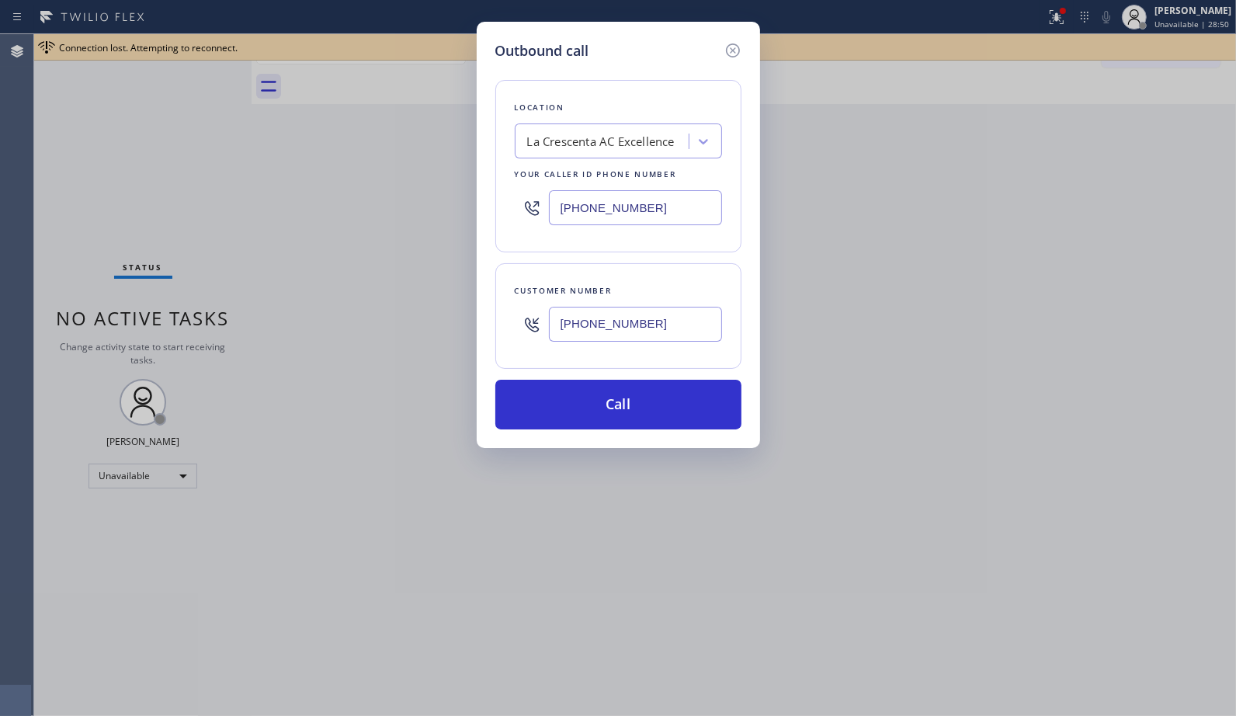
drag, startPoint x: 672, startPoint y: 335, endPoint x: 493, endPoint y: 313, distance: 180.7
click at [493, 313] on div "Outbound call Location La Crescenta AC Excellence Your caller id phone number (…" at bounding box center [618, 235] width 283 height 426
paste input "text"
type input "(917) 359-4673"
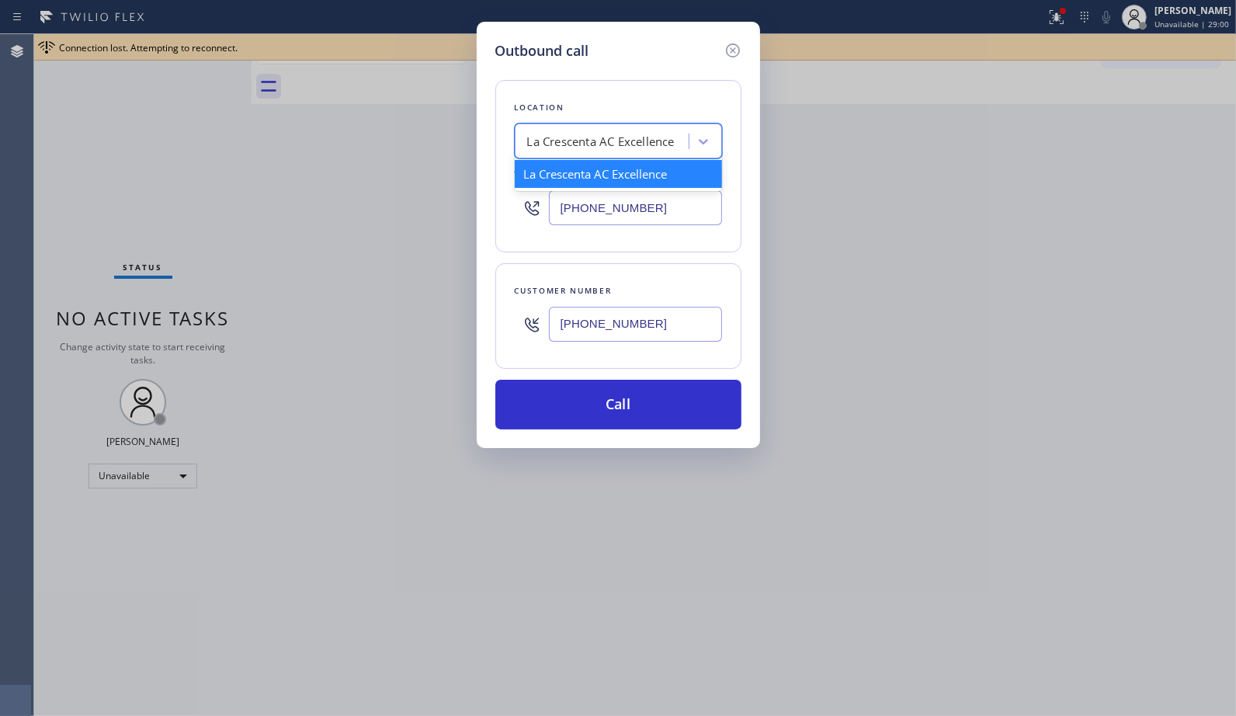
click at [546, 137] on div "La Crescenta AC Excellence" at bounding box center [601, 142] width 148 height 18
paste input "5 Star Appliance Repair"
type input "5 Star Appliance Repair"
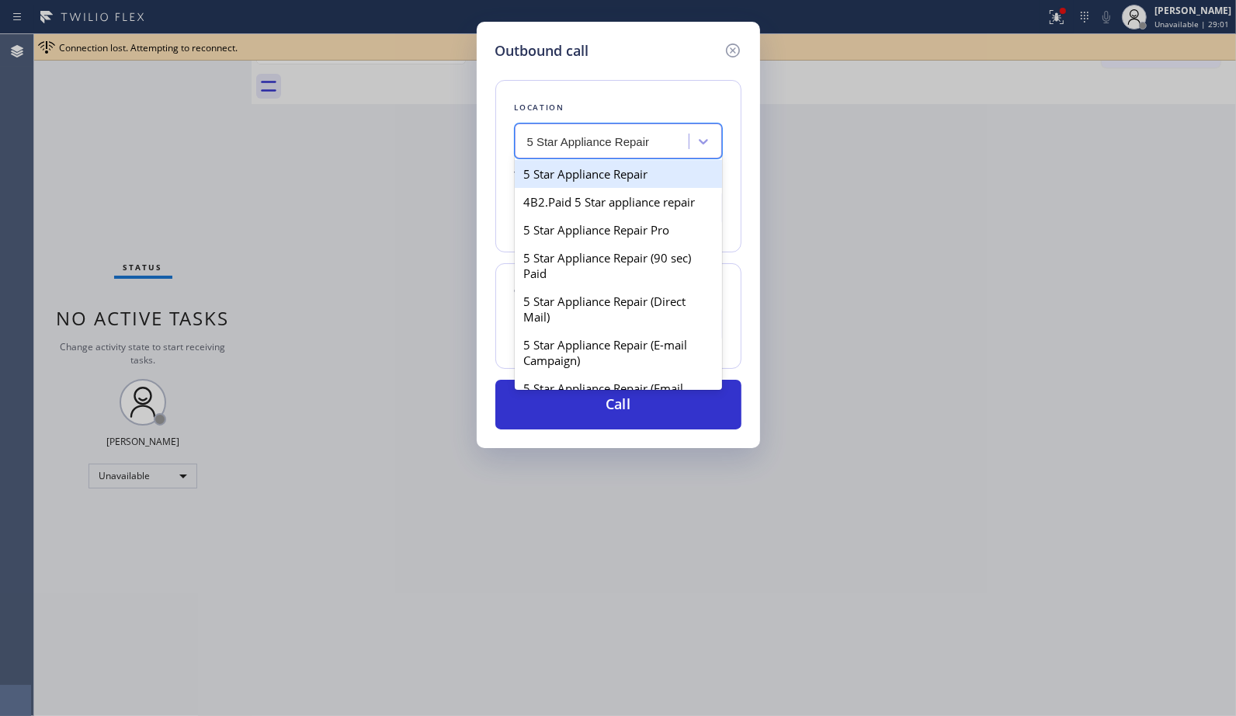
click at [589, 174] on div "5 Star Appliance Repair" at bounding box center [618, 174] width 207 height 28
type input "(855) 731-4952"
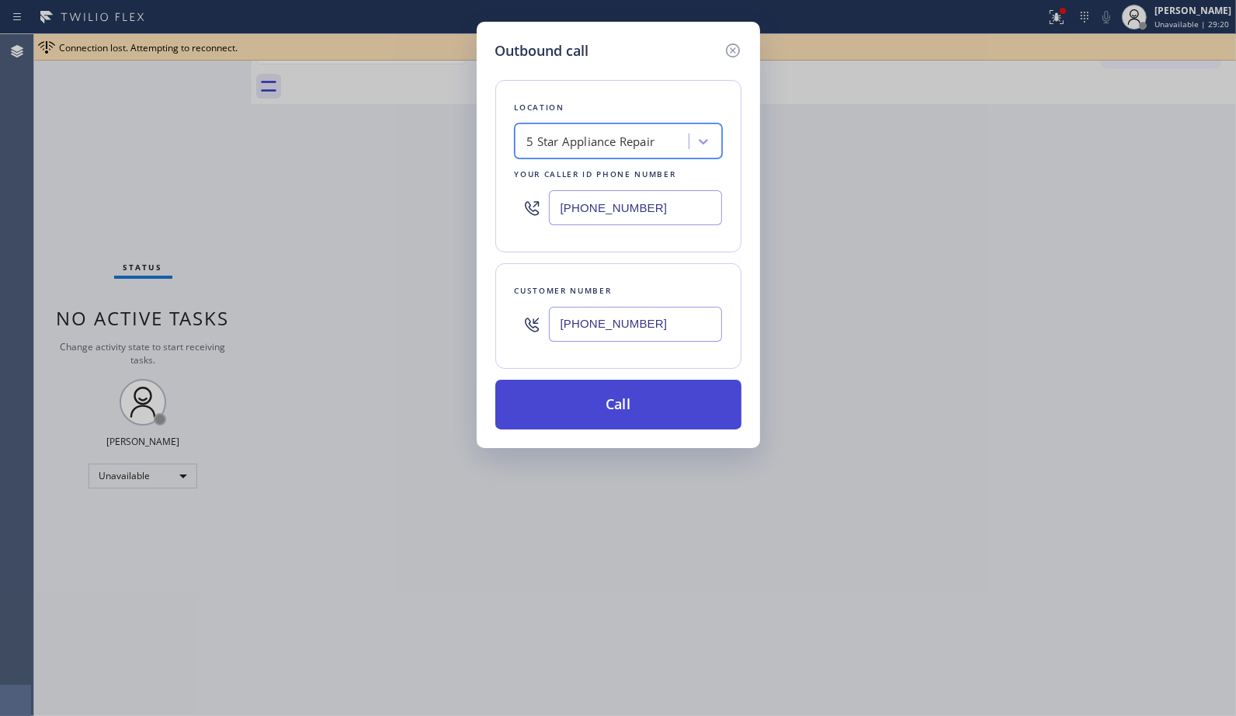
click at [620, 396] on button "Call" at bounding box center [618, 405] width 246 height 50
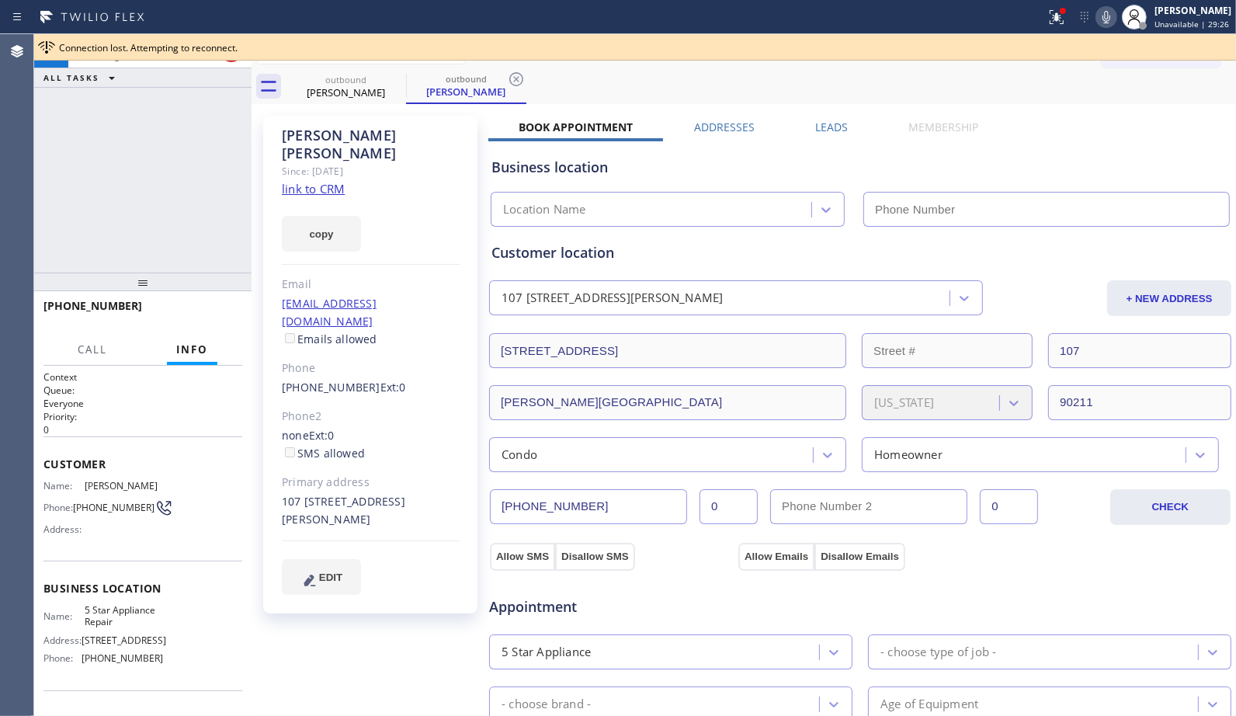
type input "(855) 731-4952"
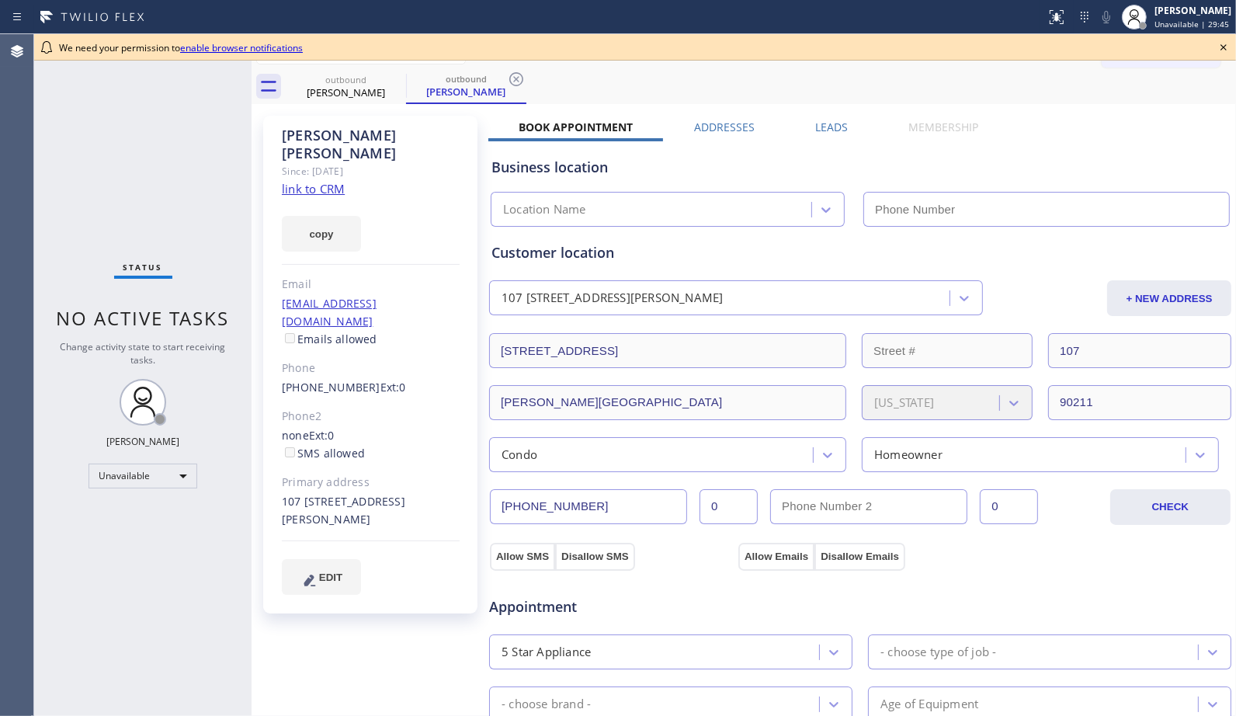
type input "[PHONE_NUMBER]"
click at [839, 89] on div "outbound Miranda Yates outbound Miranda Yates" at bounding box center [761, 86] width 950 height 35
click at [502, 76] on div "outbound" at bounding box center [466, 79] width 117 height 12
click at [508, 78] on icon at bounding box center [516, 79] width 19 height 19
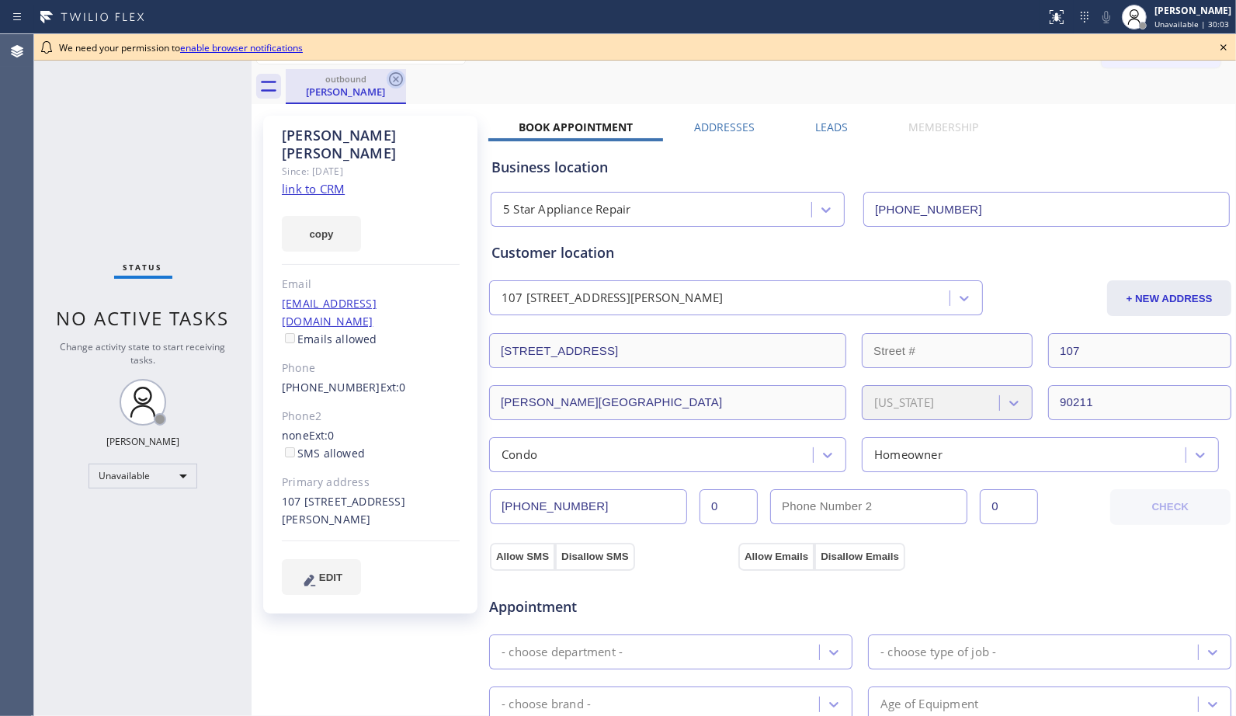
click at [393, 78] on icon at bounding box center [396, 79] width 19 height 19
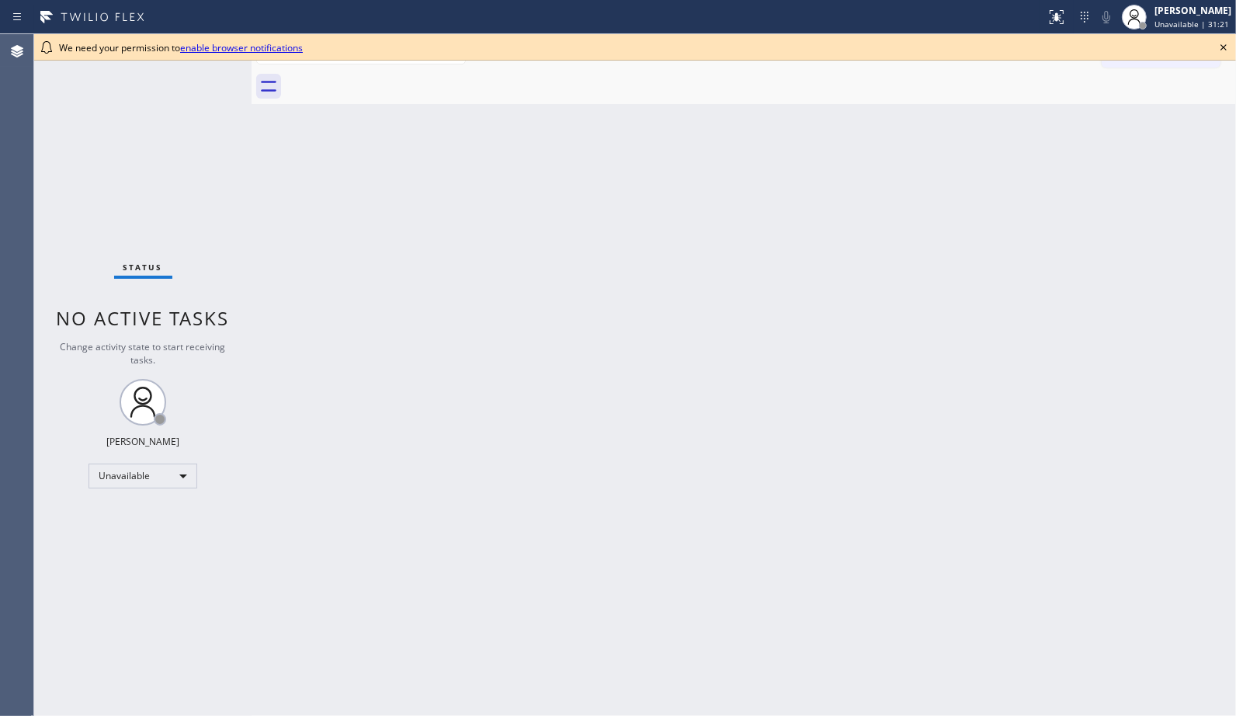
click at [1222, 44] on icon at bounding box center [1223, 47] width 19 height 19
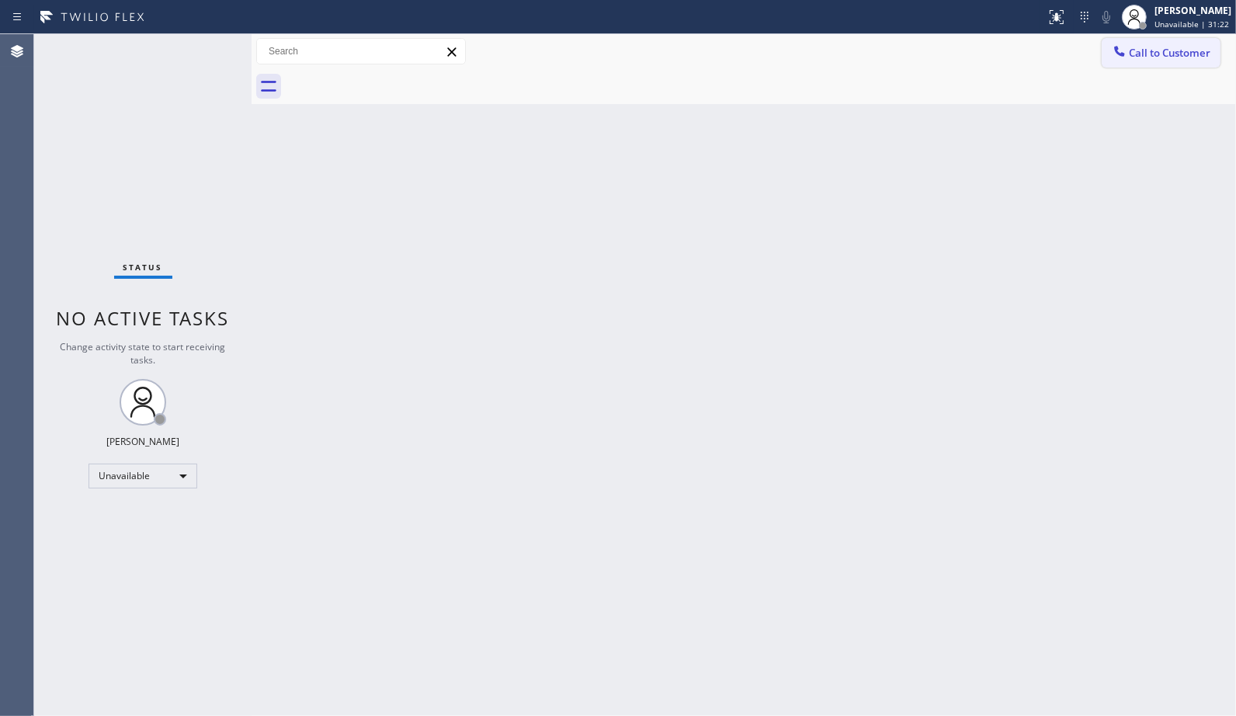
click at [1171, 53] on span "Call to Customer" at bounding box center [1170, 53] width 82 height 14
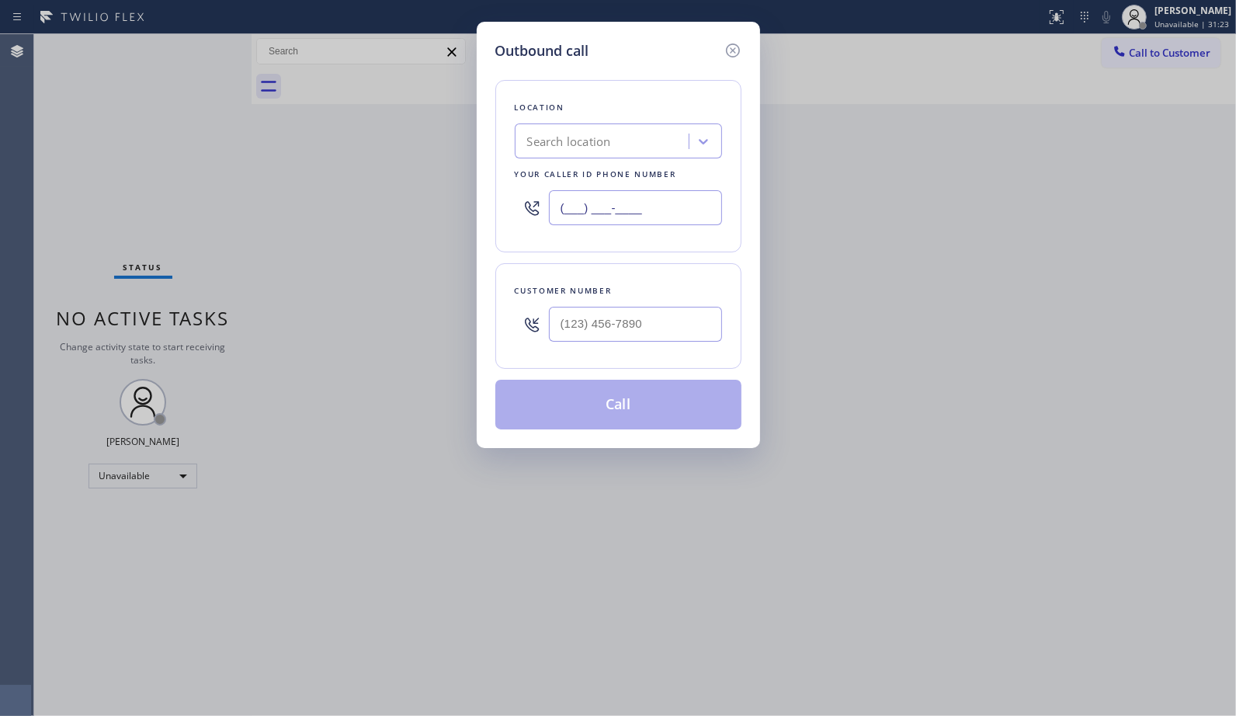
drag, startPoint x: 689, startPoint y: 212, endPoint x: 472, endPoint y: 2, distance: 302.0
click at [487, 176] on div "Outbound call Location Search location Your caller id phone number (___) ___-__…" at bounding box center [618, 235] width 283 height 426
paste input "805) 261-2411"
type input "(805) 261-2411"
drag, startPoint x: 676, startPoint y: 307, endPoint x: 456, endPoint y: 251, distance: 227.5
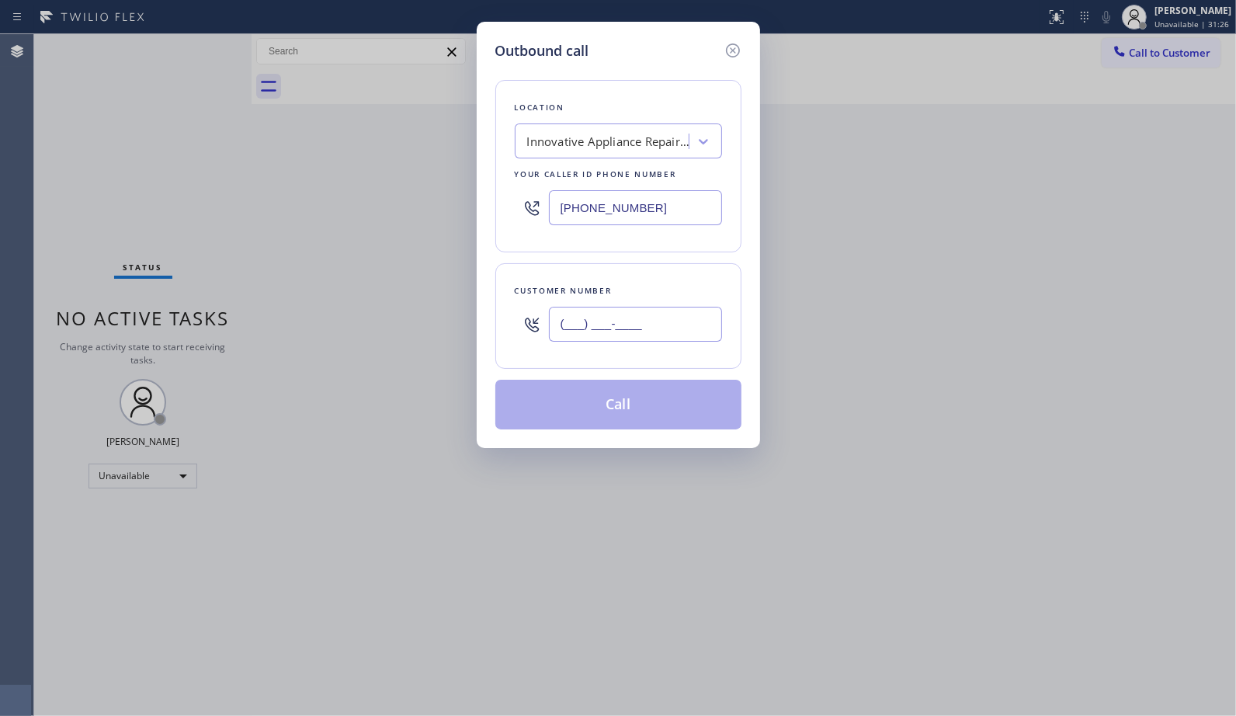
click at [499, 304] on div "Customer number (___) ___-____" at bounding box center [618, 316] width 246 height 106
paste input "408) 406-8606"
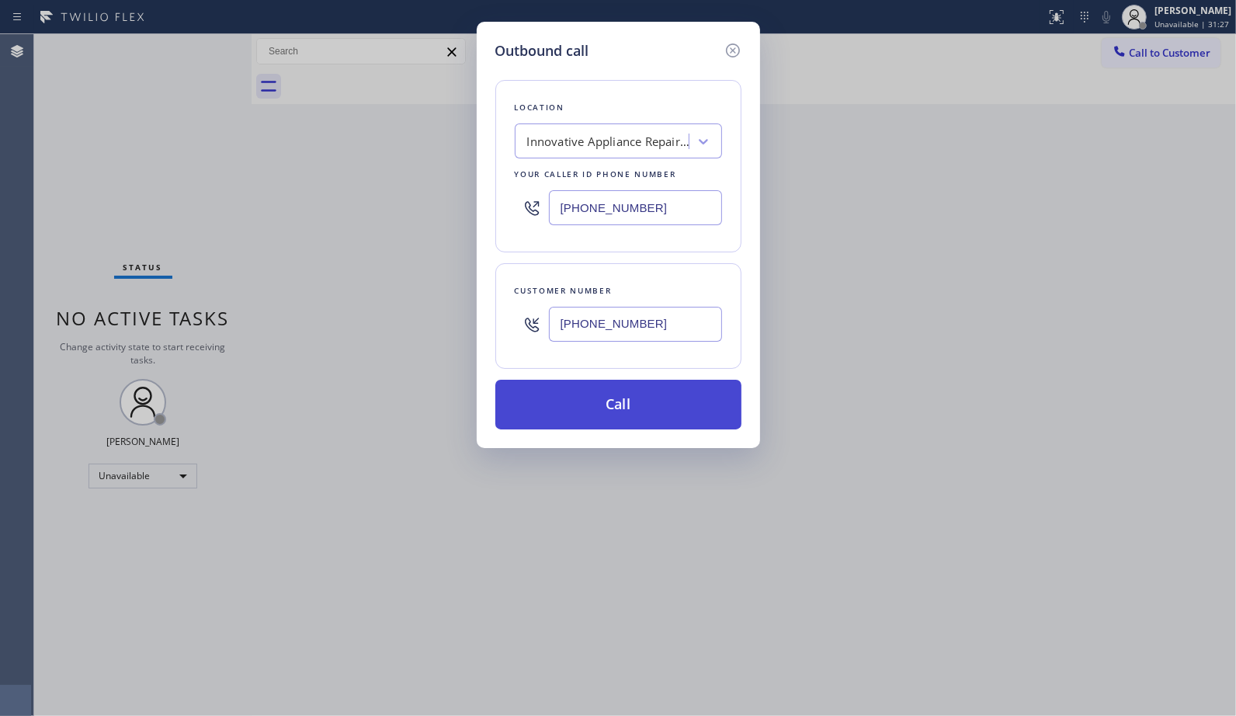
type input "(408) 406-8606"
click at [650, 418] on button "Call" at bounding box center [618, 405] width 246 height 50
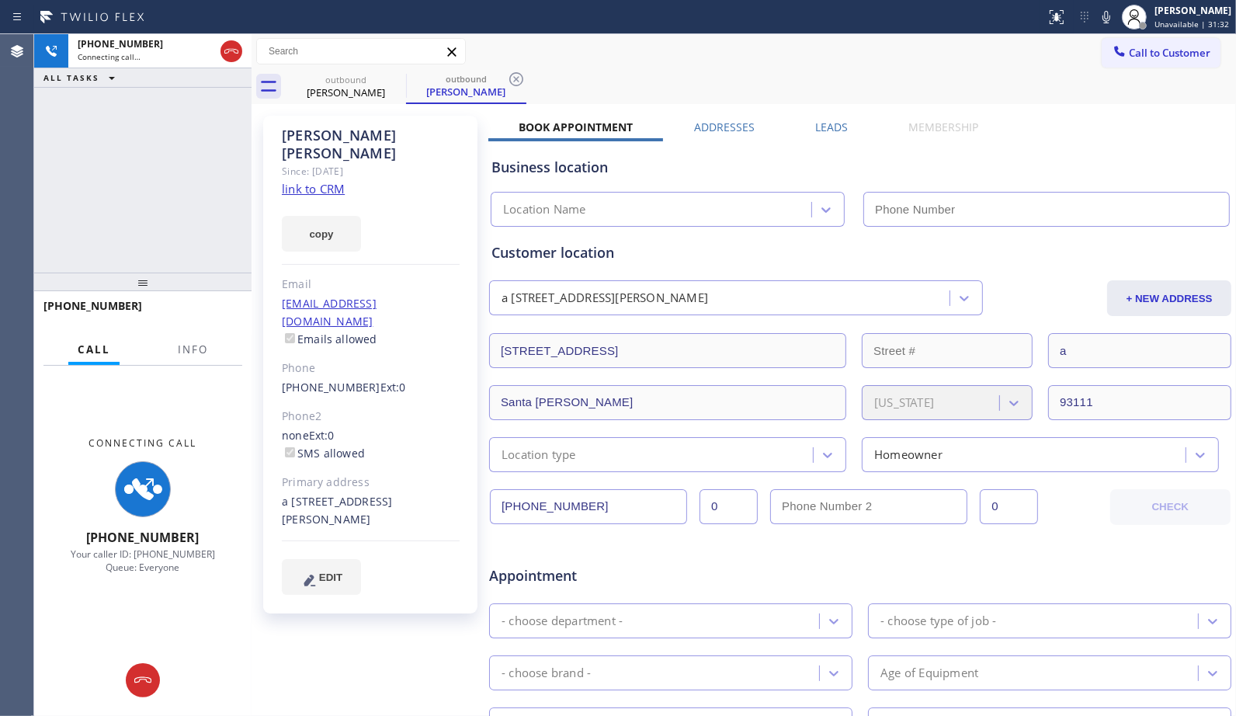
type input "(805) 261-2411"
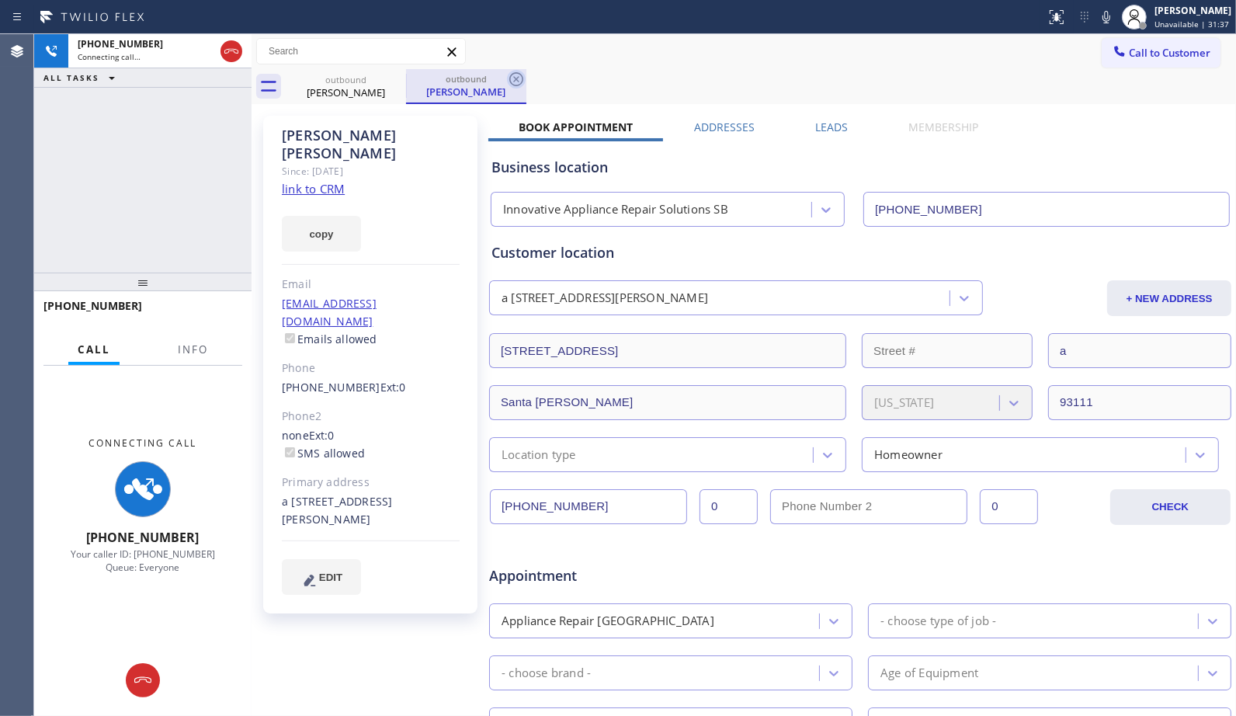
click at [515, 76] on icon at bounding box center [516, 79] width 19 height 19
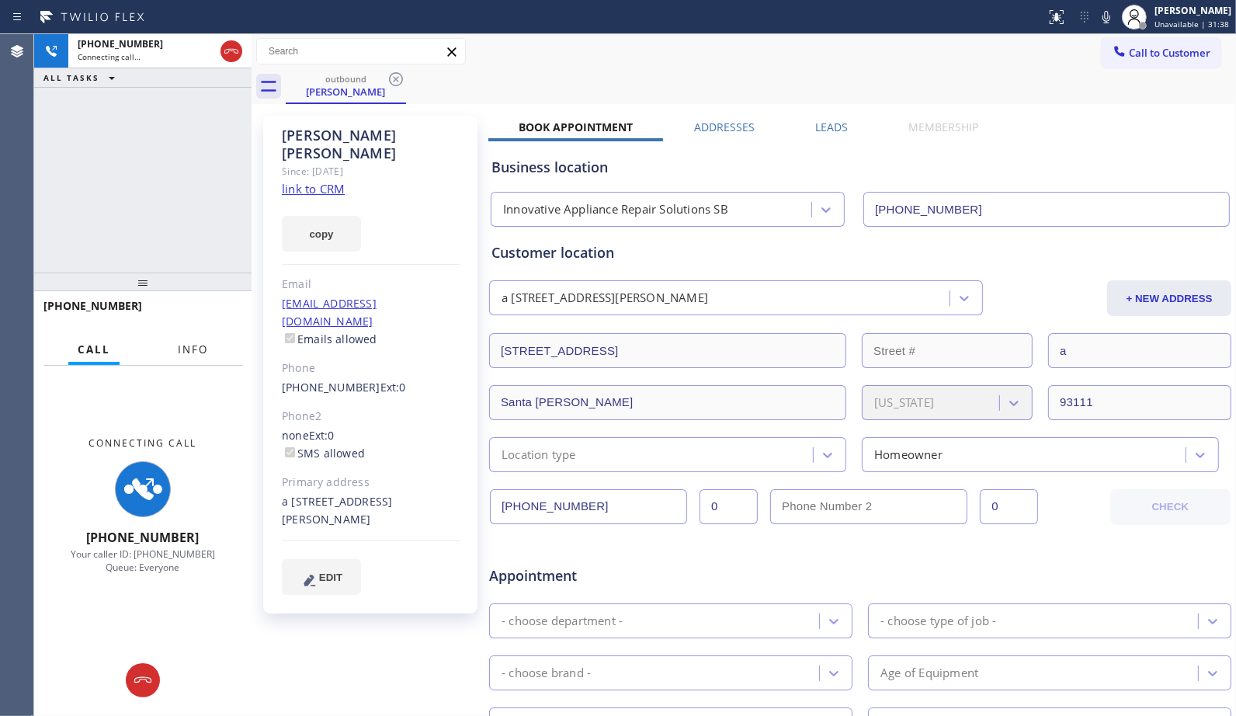
click at [191, 355] on span "Info" at bounding box center [193, 349] width 30 height 14
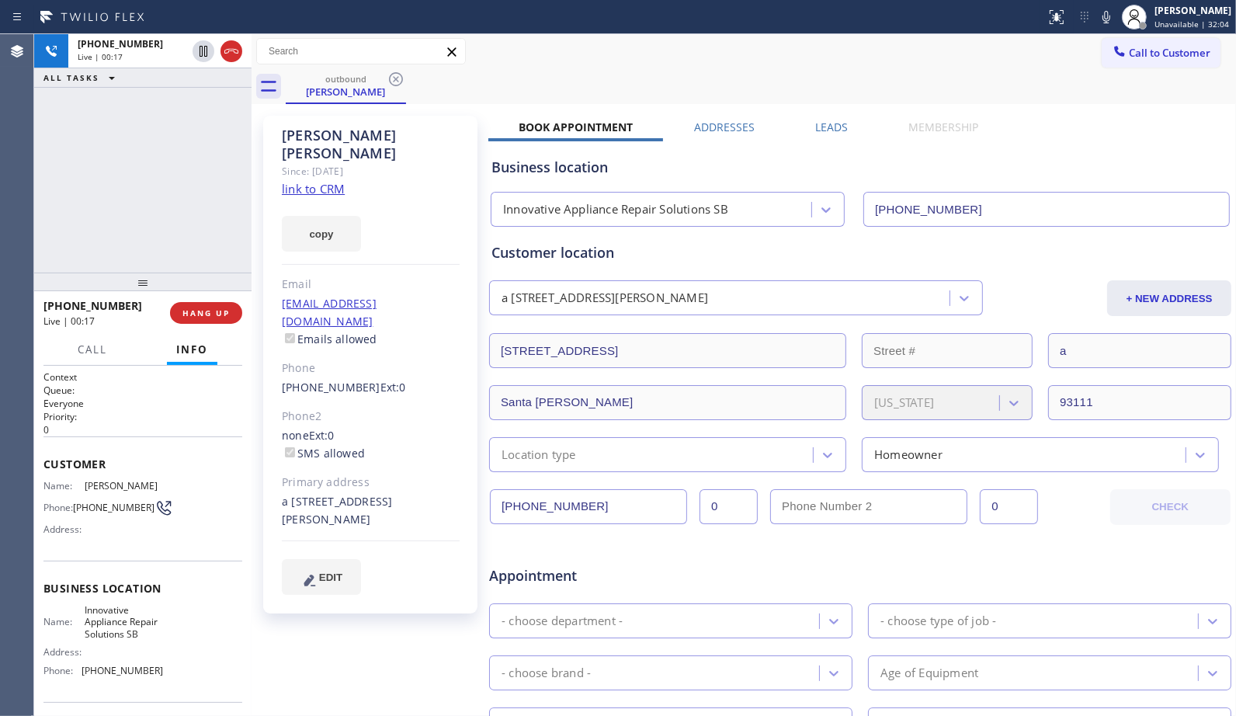
click at [564, 90] on div "outbound Carol Huang" at bounding box center [761, 86] width 950 height 35
click at [221, 318] on span "HANG UP" at bounding box center [205, 313] width 47 height 11
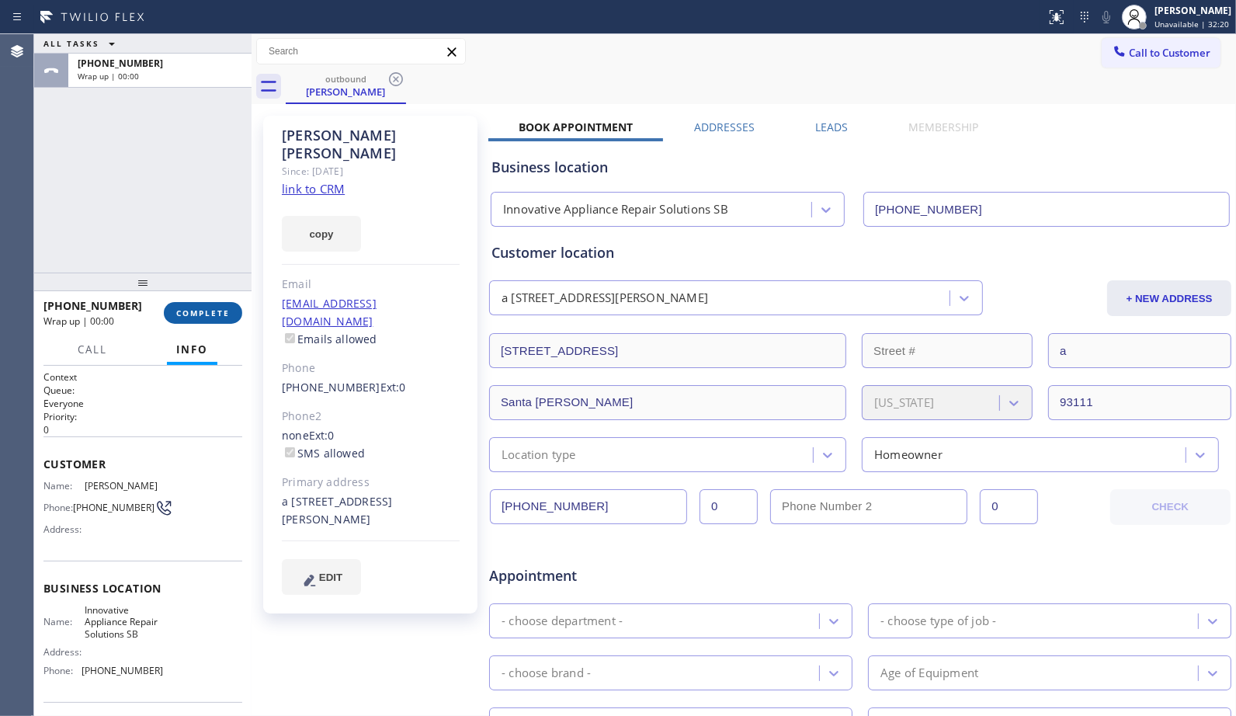
click at [221, 318] on span "COMPLETE" at bounding box center [203, 313] width 54 height 11
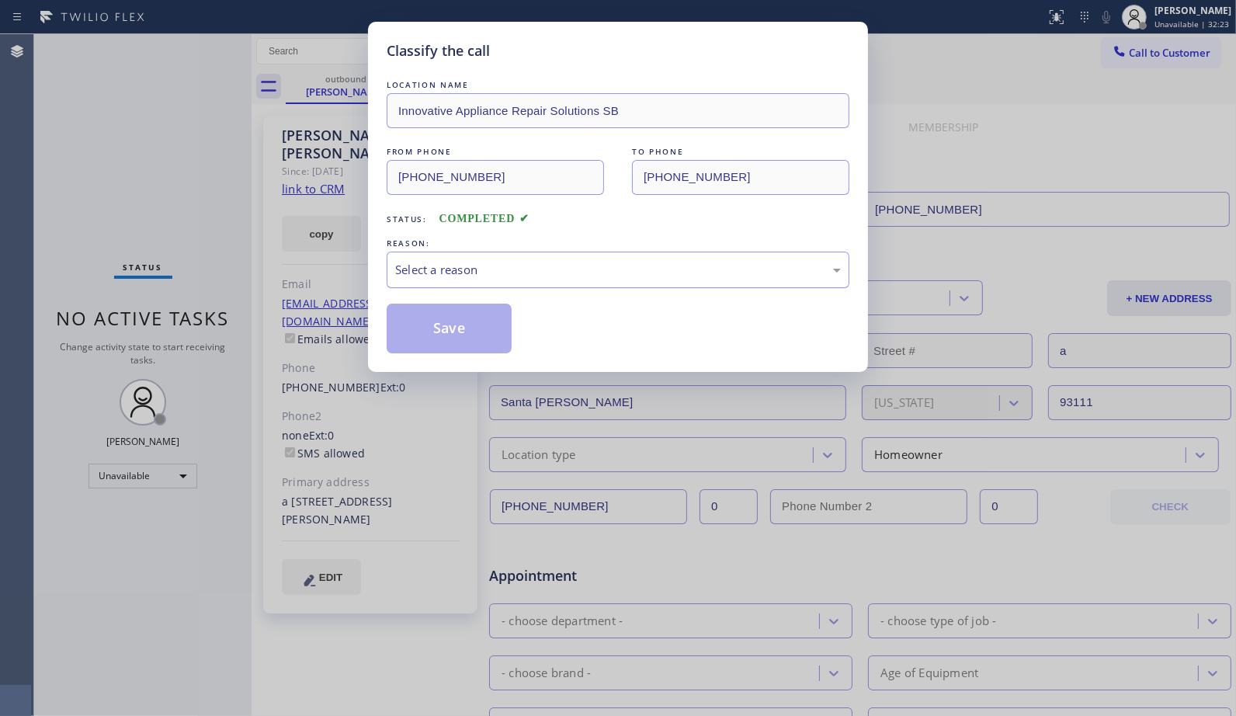
click at [513, 273] on div "Select a reason" at bounding box center [618, 270] width 446 height 18
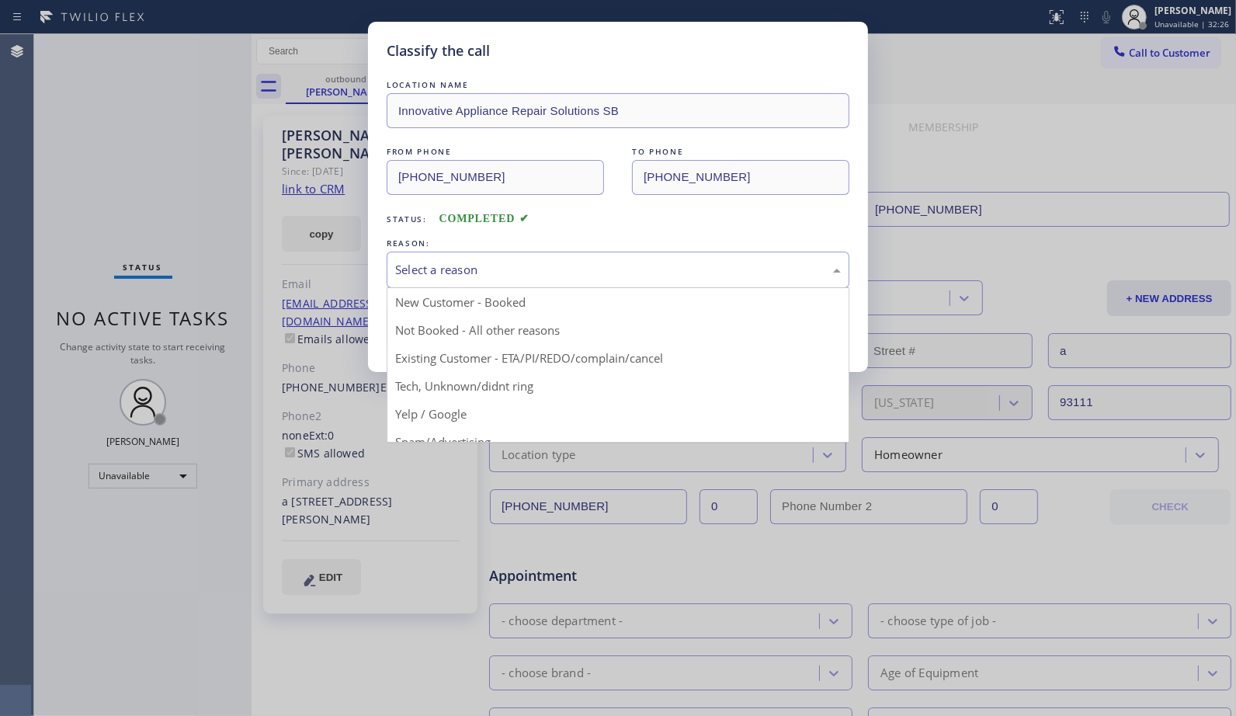
drag, startPoint x: 556, startPoint y: 354, endPoint x: 476, endPoint y: 344, distance: 80.6
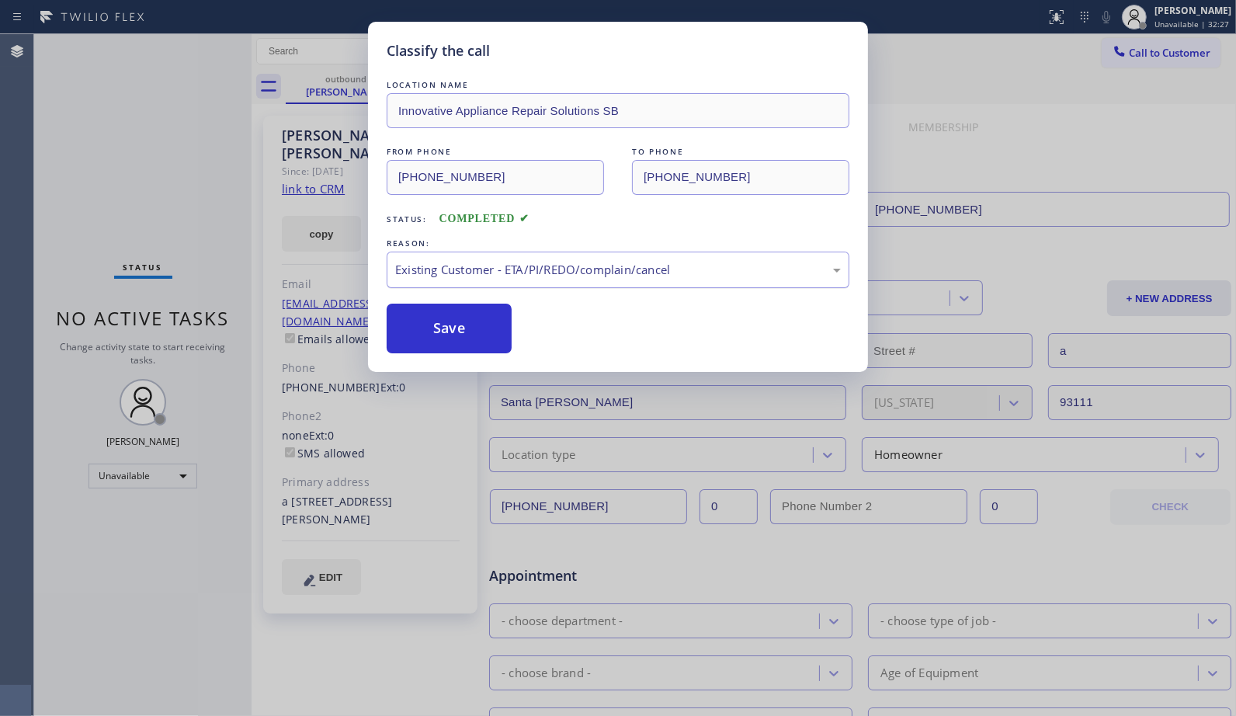
drag, startPoint x: 463, startPoint y: 335, endPoint x: 601, endPoint y: 257, distance: 158.9
click at [601, 257] on div "LOCATION NAME Innovative Appliance Repair Solutions SB FROM PHONE (805) 261-241…" at bounding box center [618, 215] width 463 height 276
click at [602, 266] on div "Existing Customer - ETA/PI/REDO/complain/cancel" at bounding box center [618, 270] width 446 height 18
drag, startPoint x: 475, startPoint y: 343, endPoint x: 485, endPoint y: 6, distance: 337.1
click at [475, 342] on button "Save" at bounding box center [449, 329] width 125 height 50
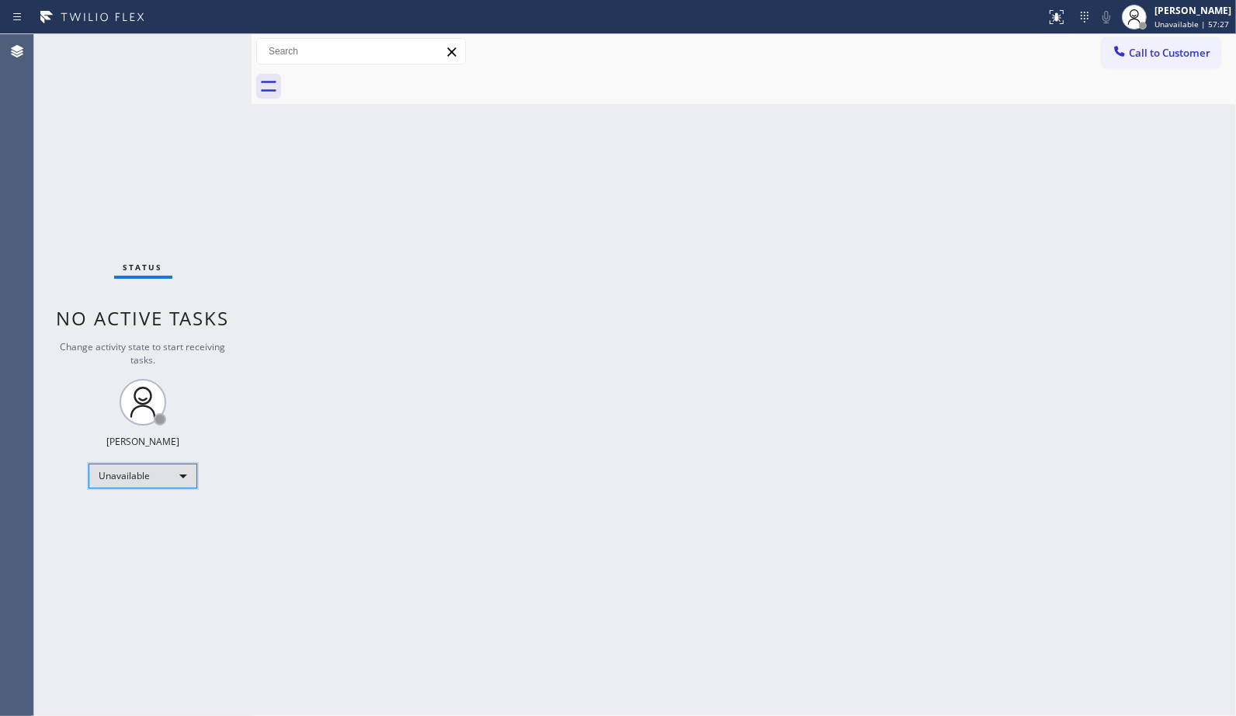
click at [179, 472] on div "Unavailable" at bounding box center [143, 476] width 109 height 25
click at [154, 552] on li "Break" at bounding box center [142, 555] width 106 height 19
drag, startPoint x: 1171, startPoint y: 231, endPoint x: 864, endPoint y: 599, distance: 479.1
click at [864, 599] on div "Back to Dashboard Change Sender ID Customers Technicians Select a contact Outbo…" at bounding box center [744, 375] width 985 height 682
